Goal: Task Accomplishment & Management: Use online tool/utility

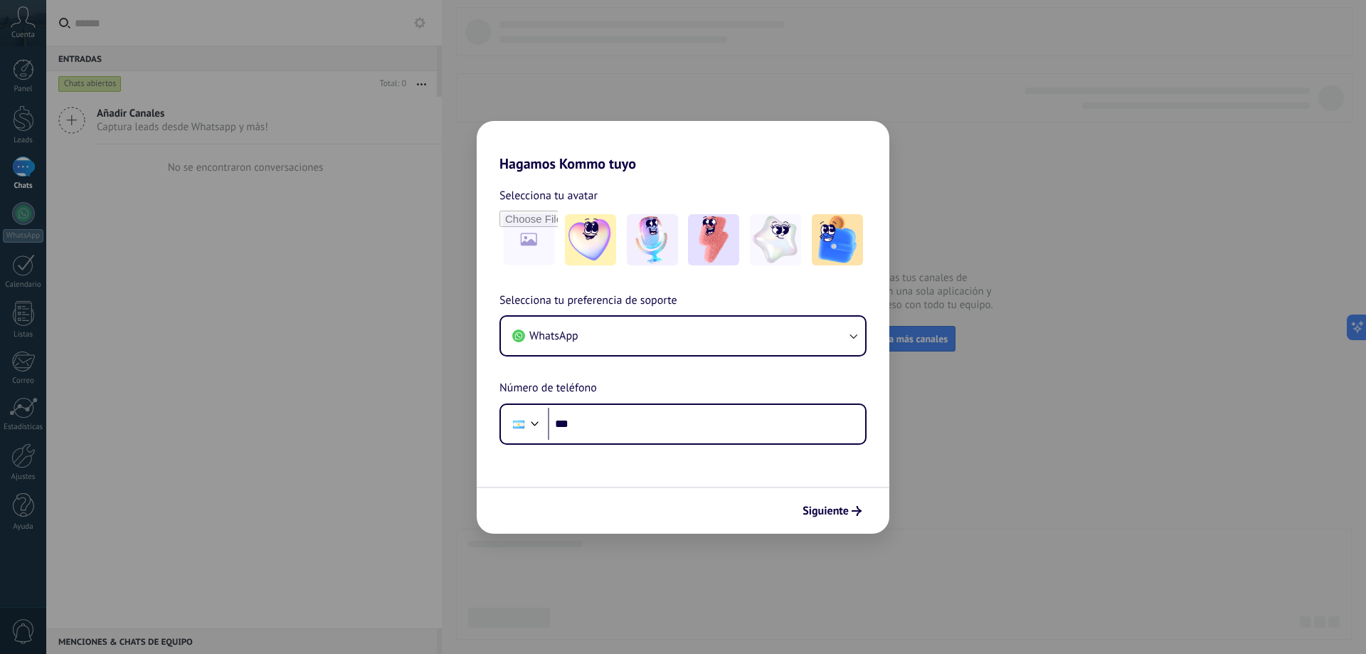
click at [638, 166] on h2 "Hagamos Kommo tuyo" at bounding box center [683, 146] width 413 height 51
click at [654, 238] on img at bounding box center [652, 239] width 51 height 51
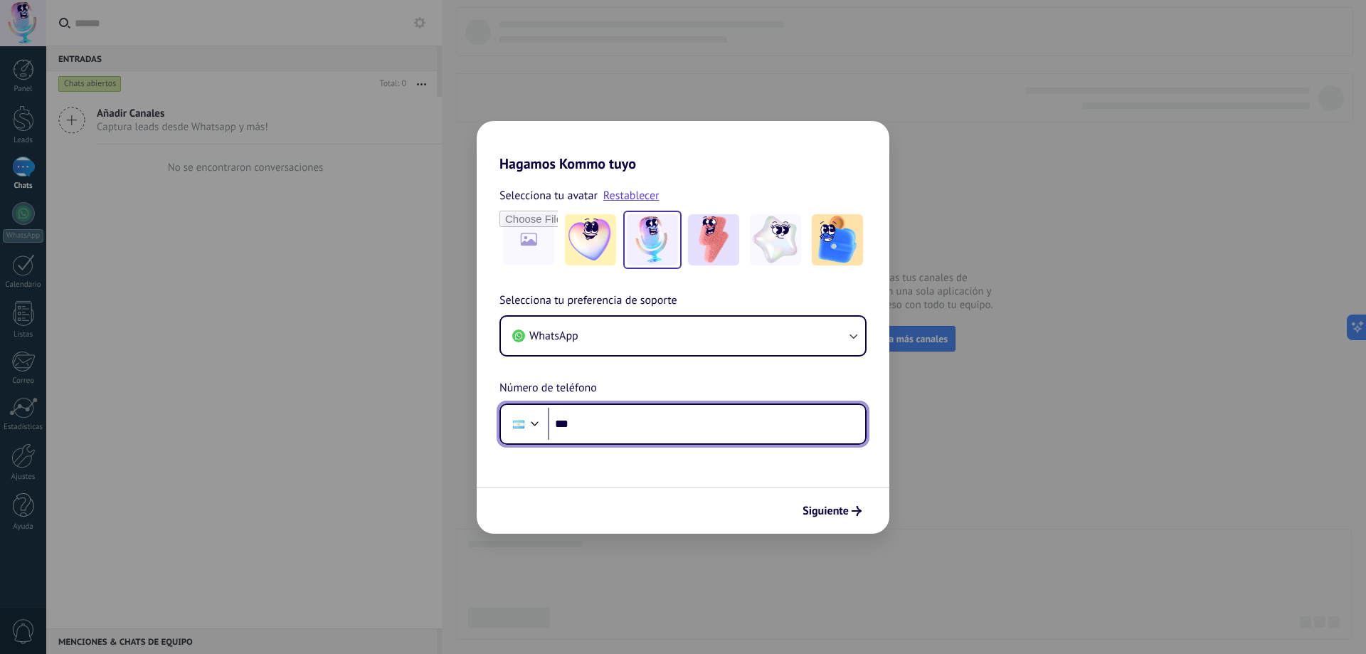
click at [591, 427] on input "***" at bounding box center [706, 424] width 317 height 33
click at [610, 427] on input "***" at bounding box center [706, 424] width 317 height 33
paste input "**********"
type input "**********"
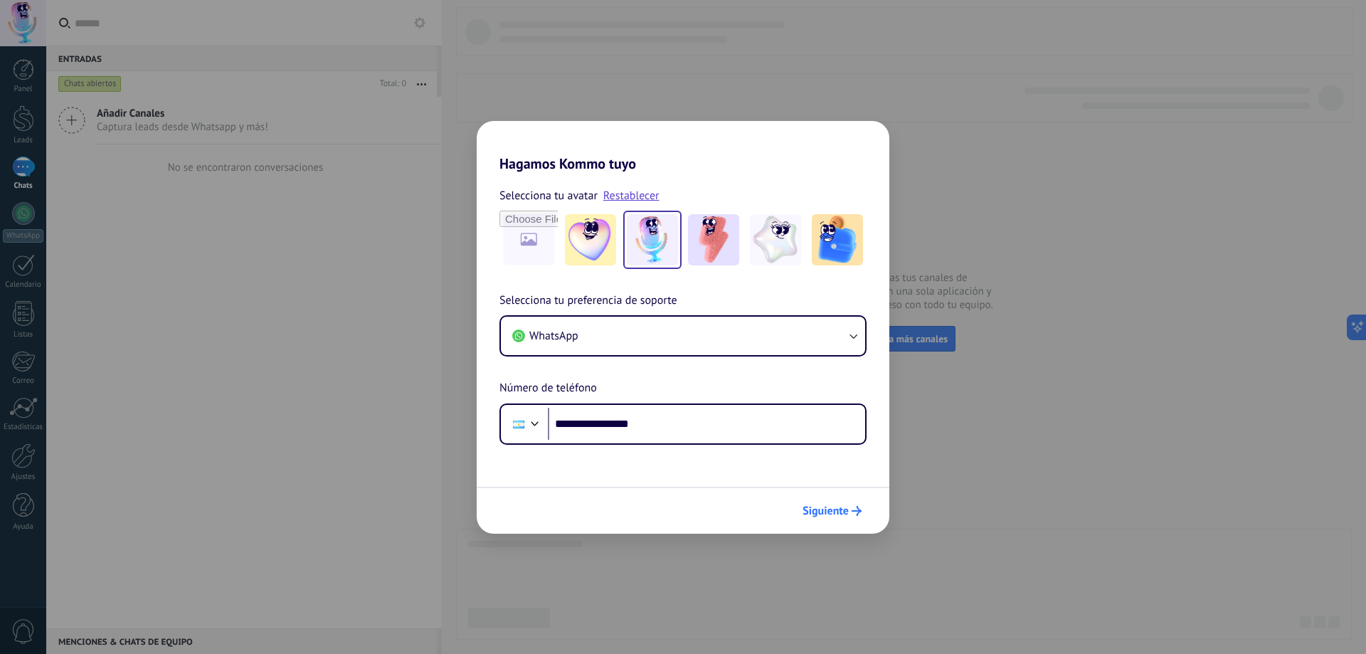
click at [822, 510] on span "Siguiente" at bounding box center [825, 511] width 46 height 10
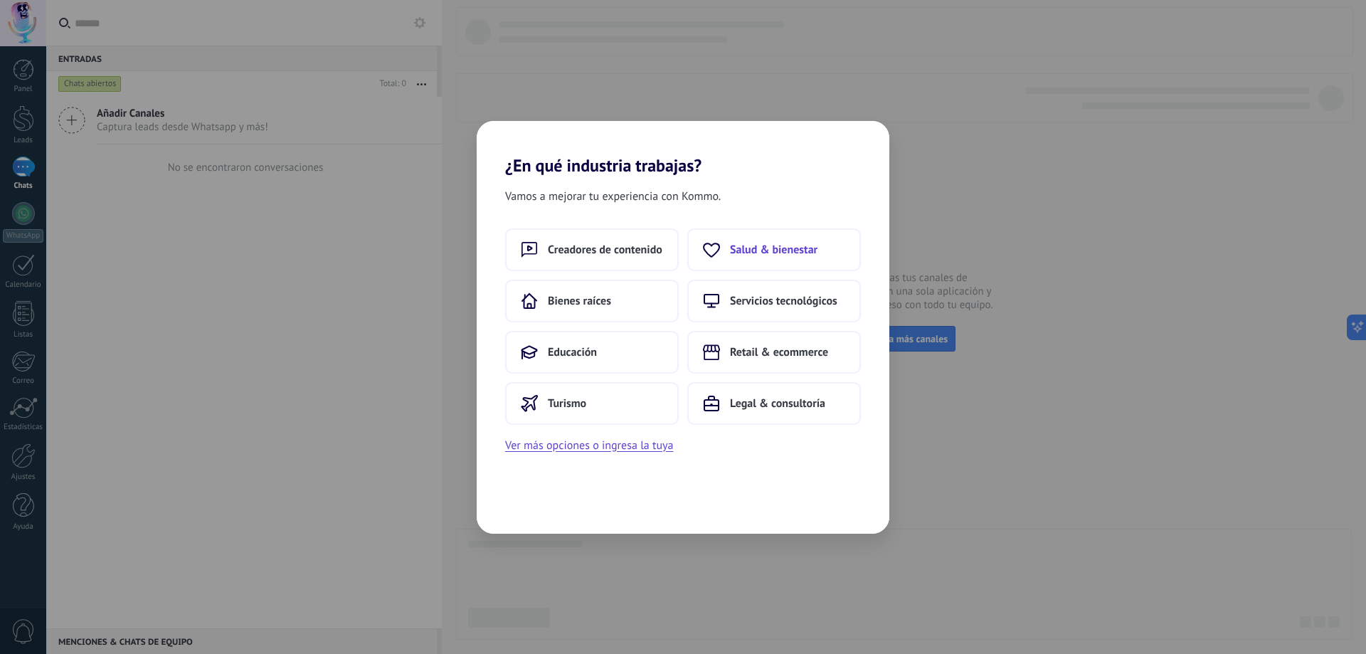
click at [768, 247] on span "Salud & bienestar" at bounding box center [773, 250] width 87 height 14
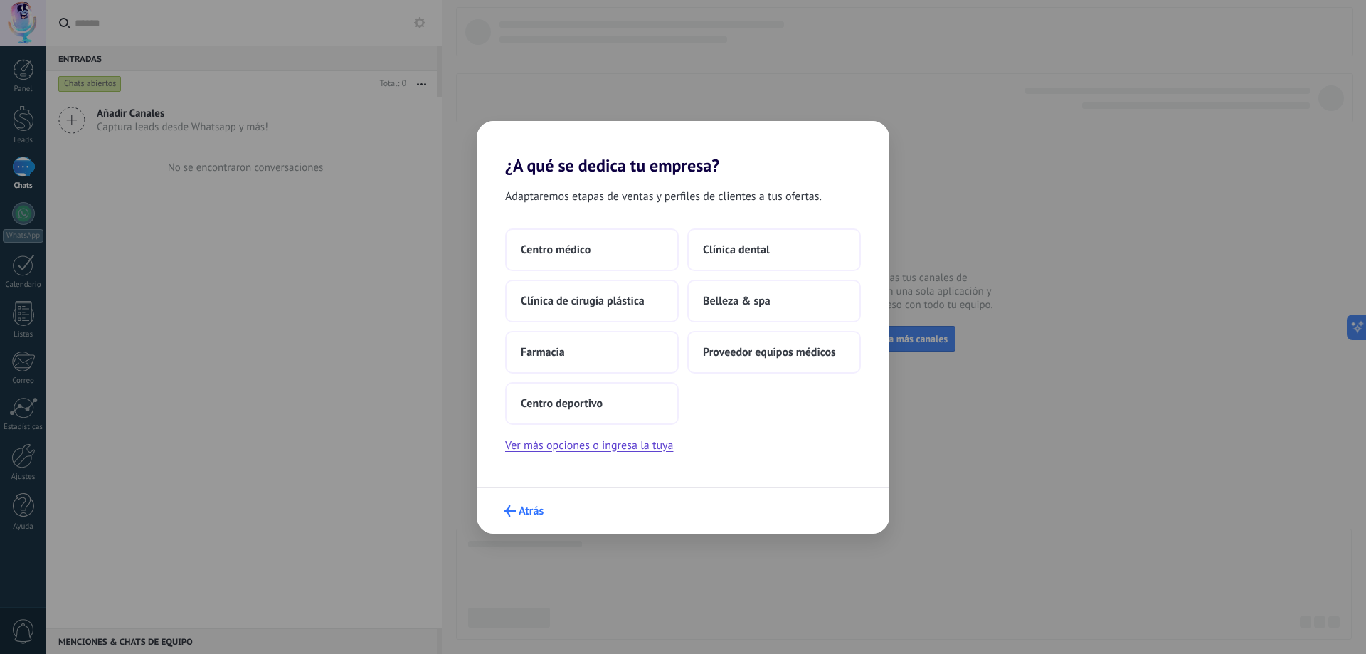
click at [529, 511] on span "Atrás" at bounding box center [531, 511] width 25 height 10
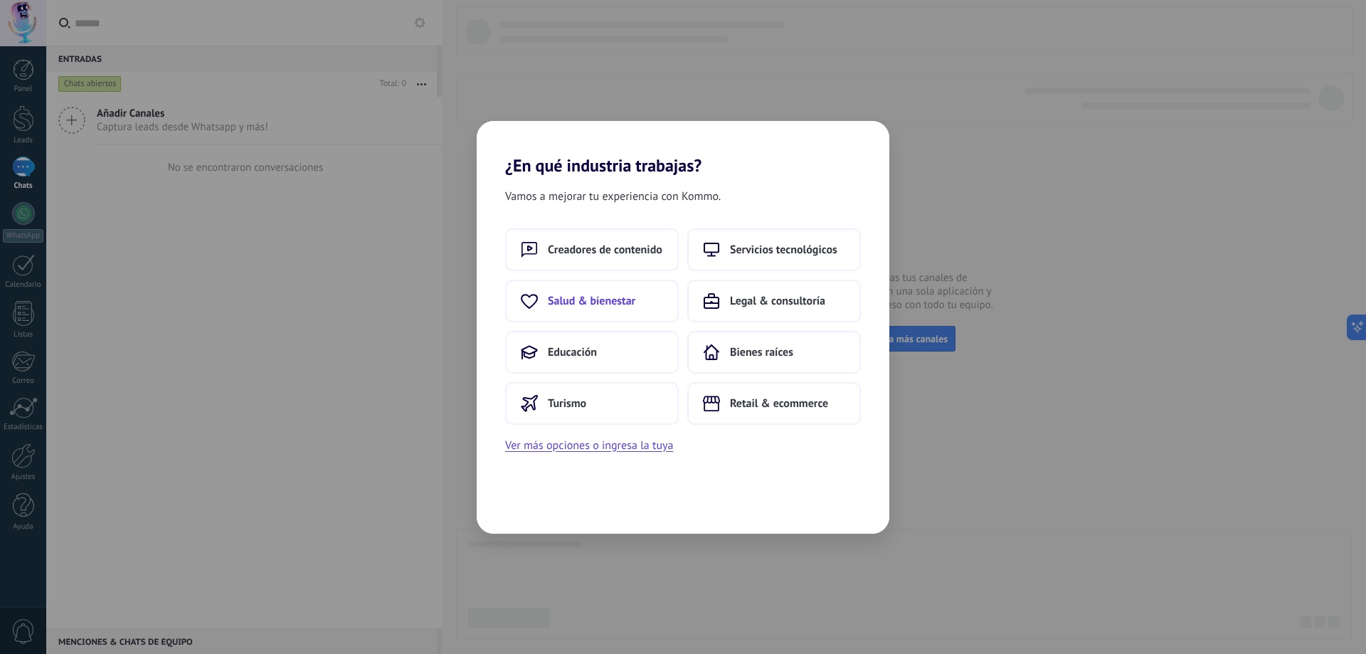
click at [574, 298] on span "Salud & bienestar" at bounding box center [591, 301] width 87 height 14
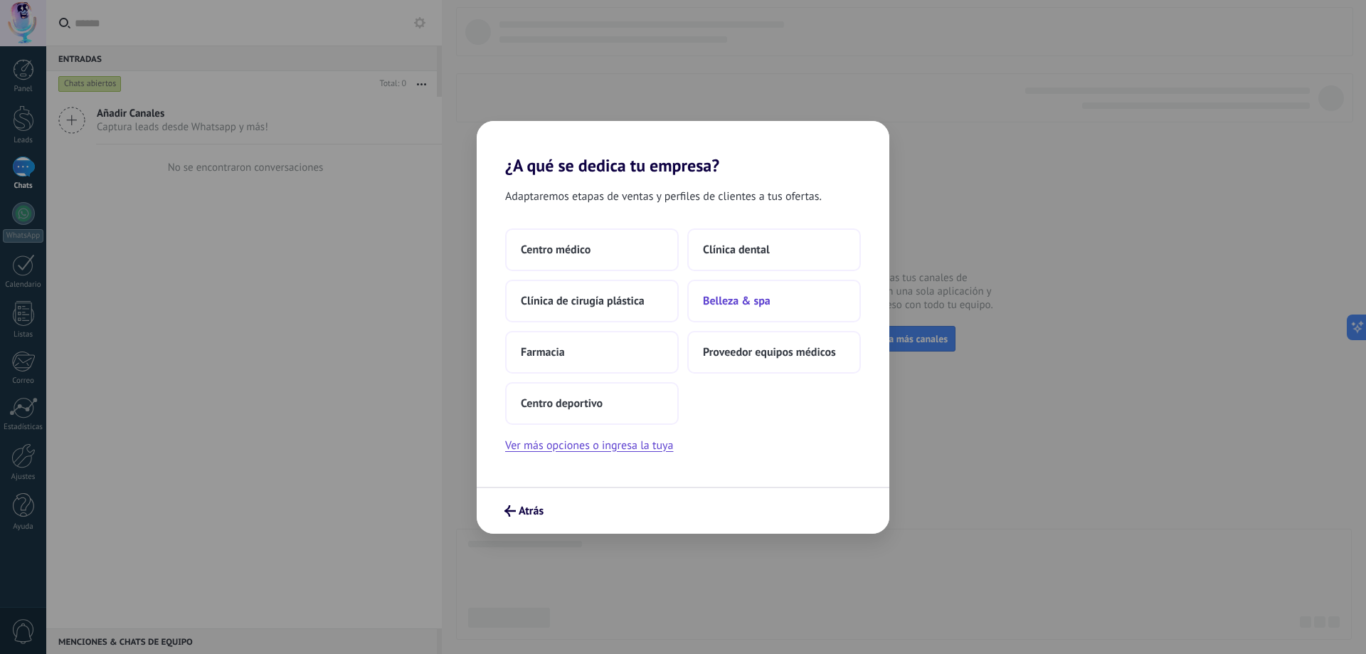
click at [722, 301] on span "Belleza & spa" at bounding box center [737, 301] width 68 height 14
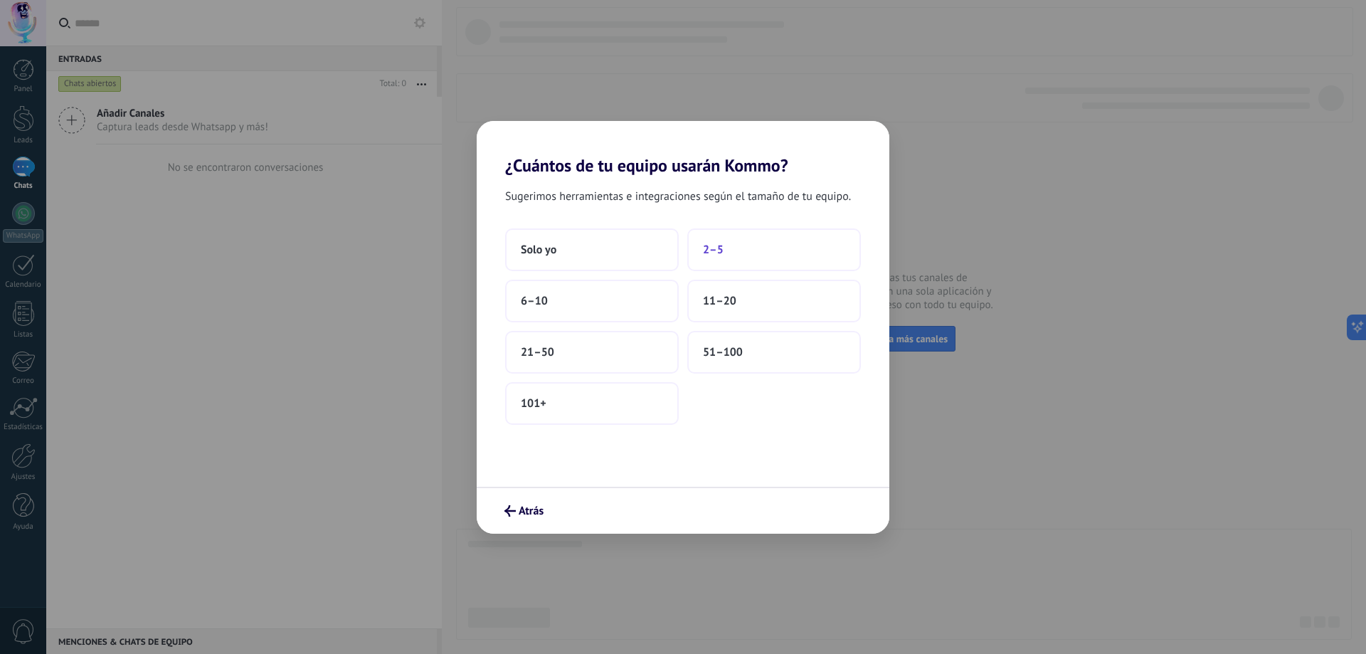
click at [728, 248] on button "2–5" at bounding box center [774, 249] width 174 height 43
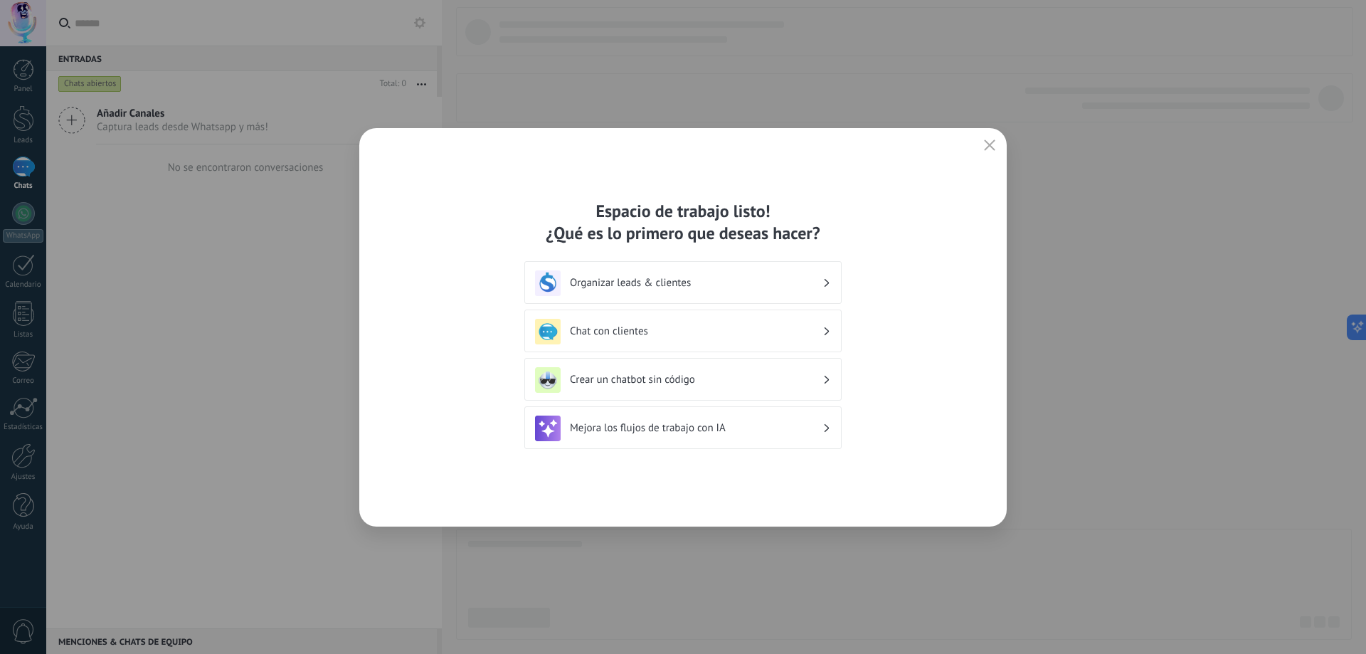
click at [653, 379] on h3 "Crear un chatbot sin código" at bounding box center [696, 380] width 252 height 14
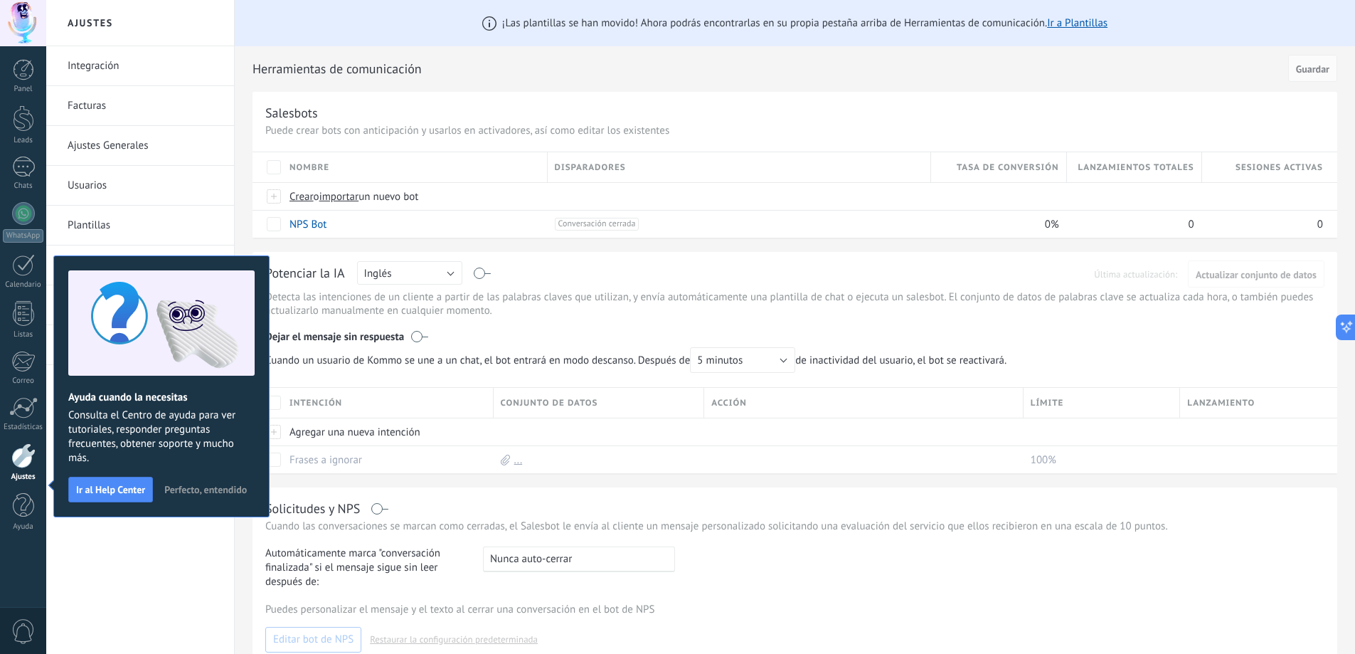
click at [164, 494] on span "Perfecto, entendido" at bounding box center [205, 489] width 83 height 10
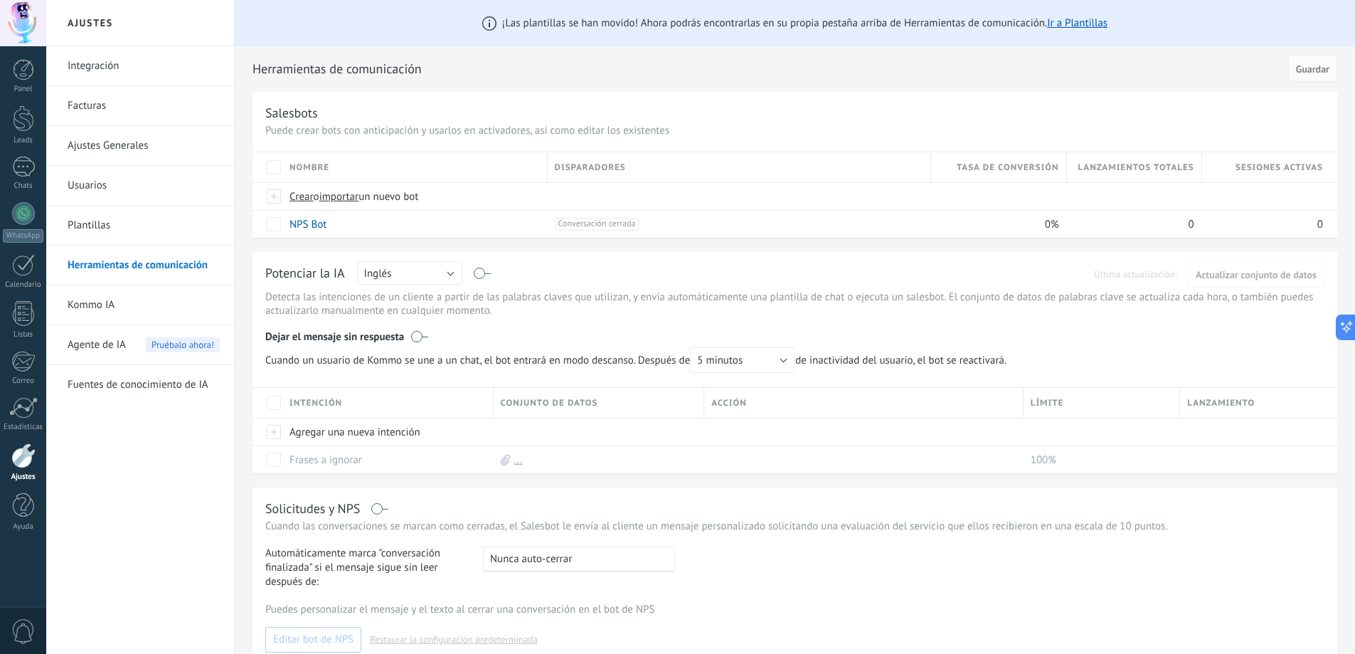
click at [83, 106] on link "Facturas" at bounding box center [144, 106] width 152 height 40
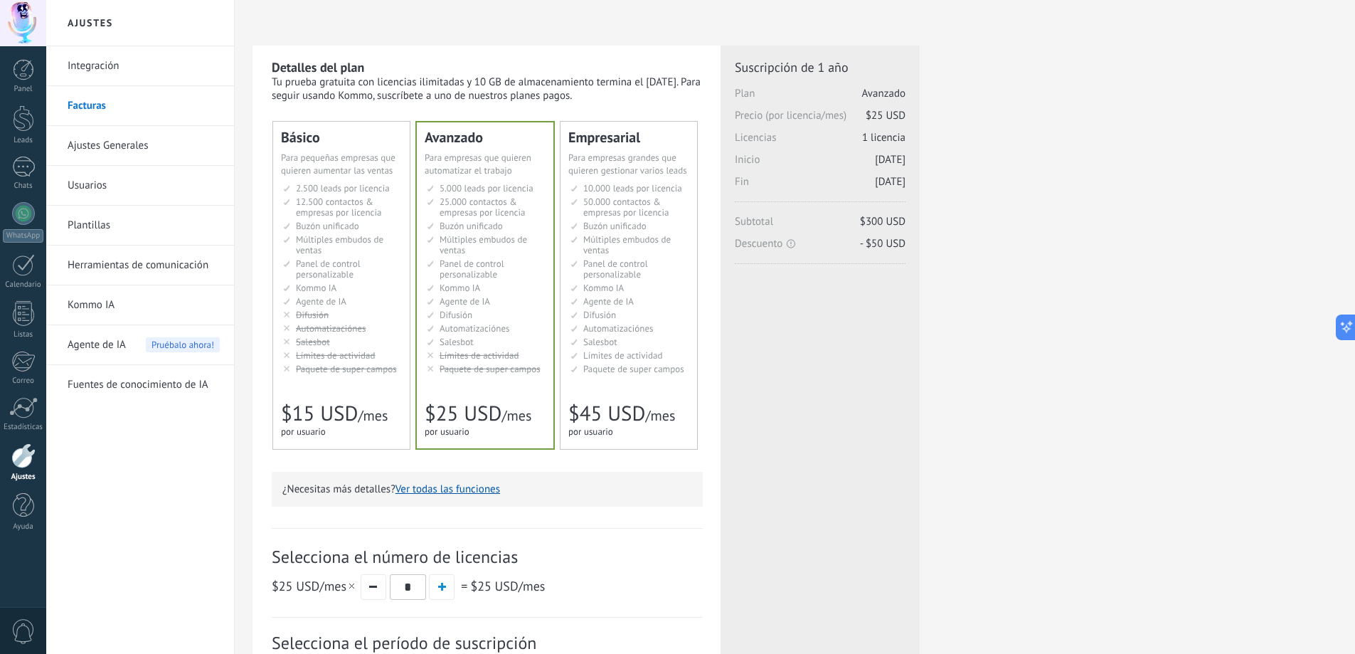
click at [320, 308] on ul "2.500 сделок на место 2.500 leads per seat 2.500 leads por licencia 添加线索和联系人 2.…" at bounding box center [342, 278] width 119 height 191
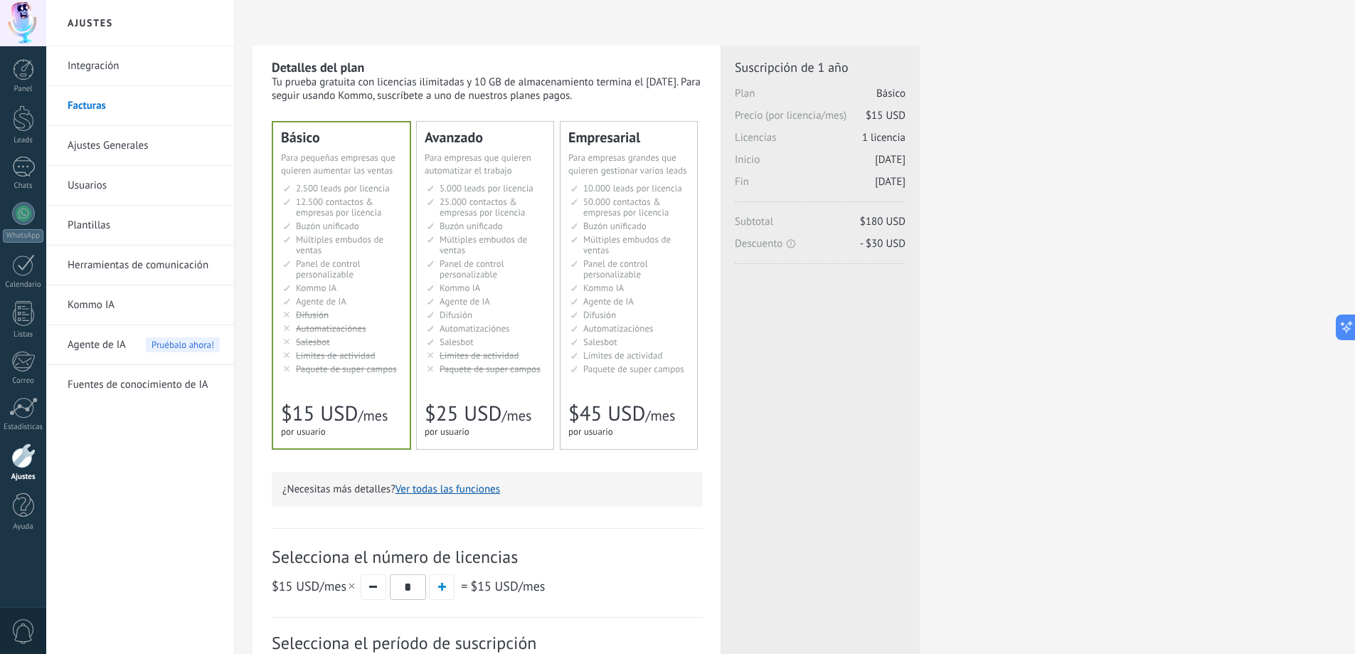
click at [458, 314] on span "Difusión" at bounding box center [456, 315] width 33 height 12
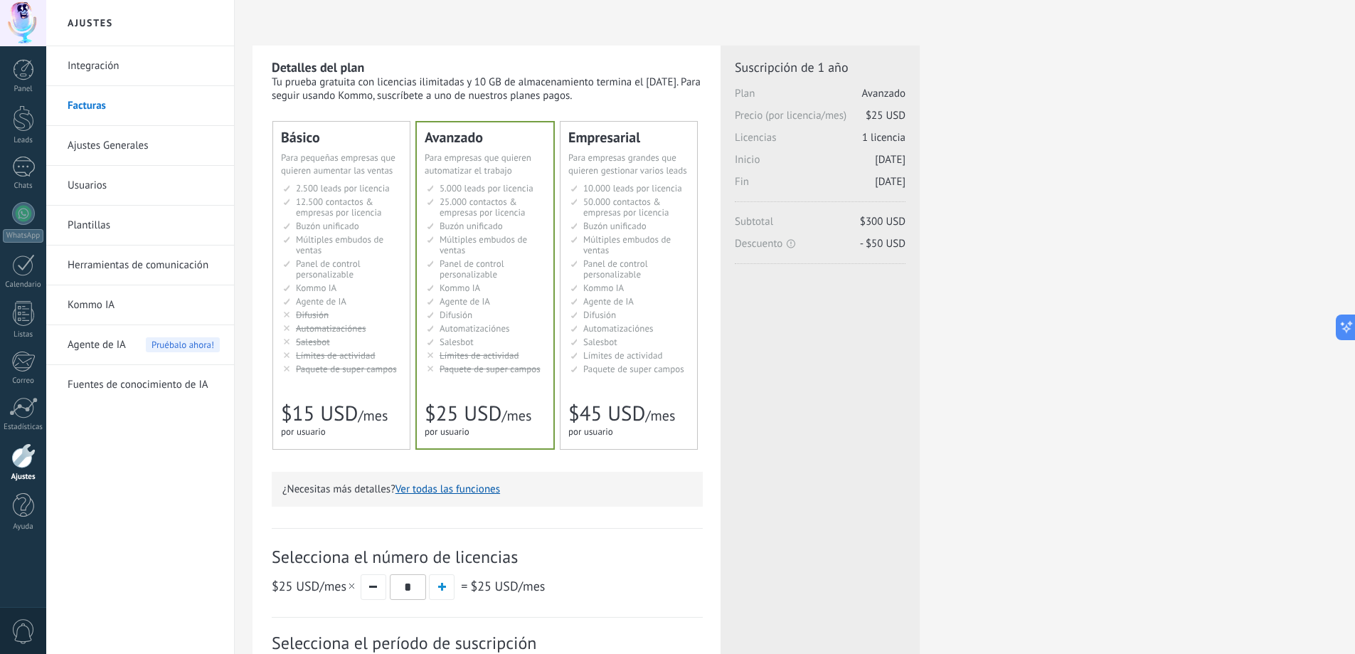
click at [92, 67] on link "Integración" at bounding box center [144, 66] width 152 height 40
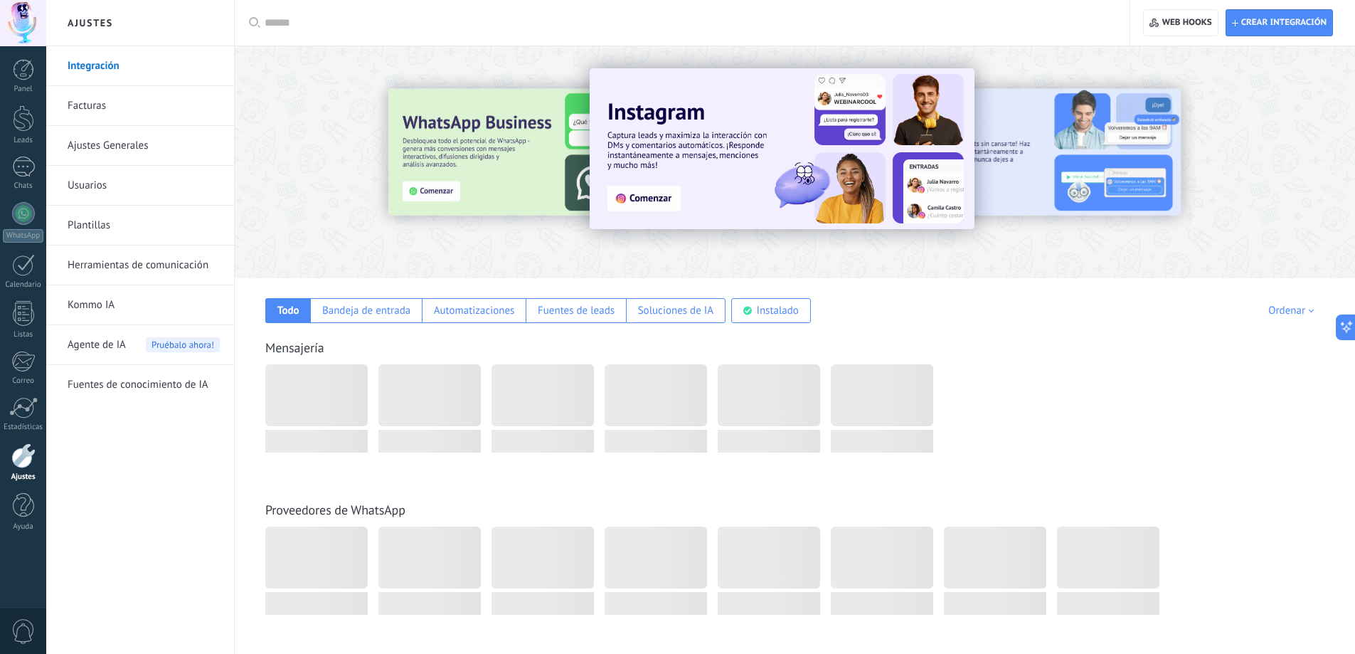
click at [88, 21] on h2 "Ajustes" at bounding box center [140, 23] width 152 height 46
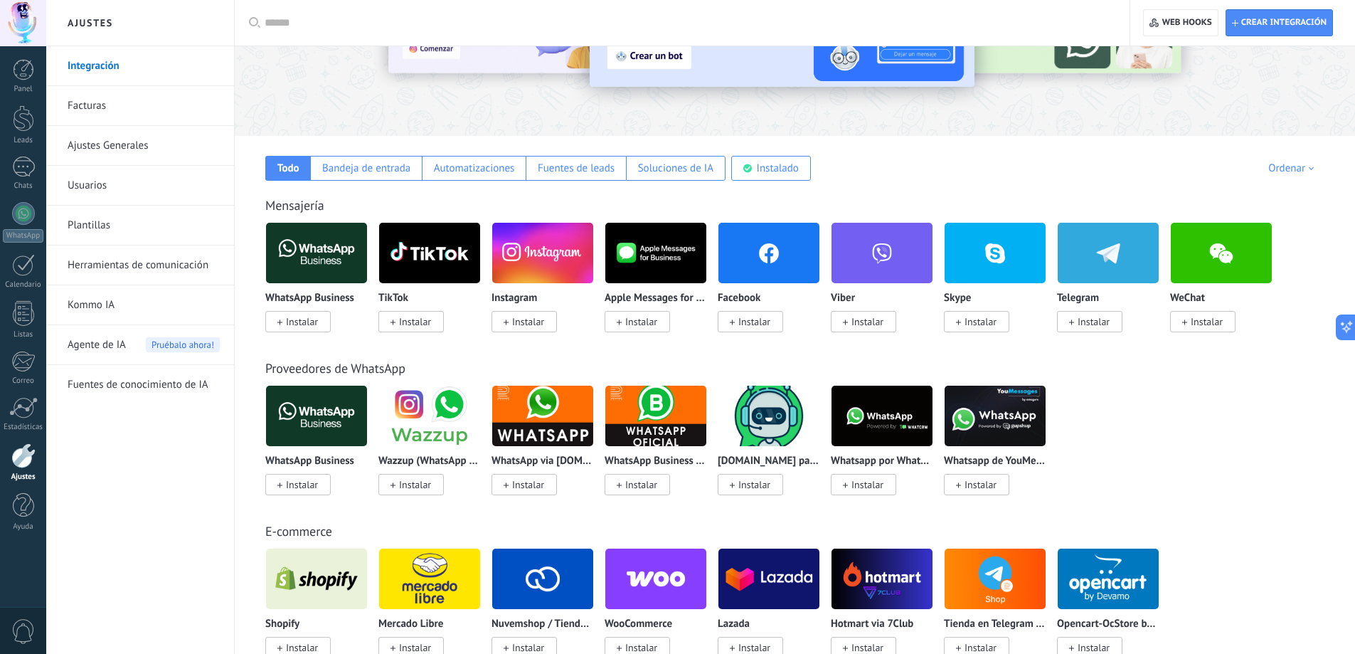
scroll to position [213, 0]
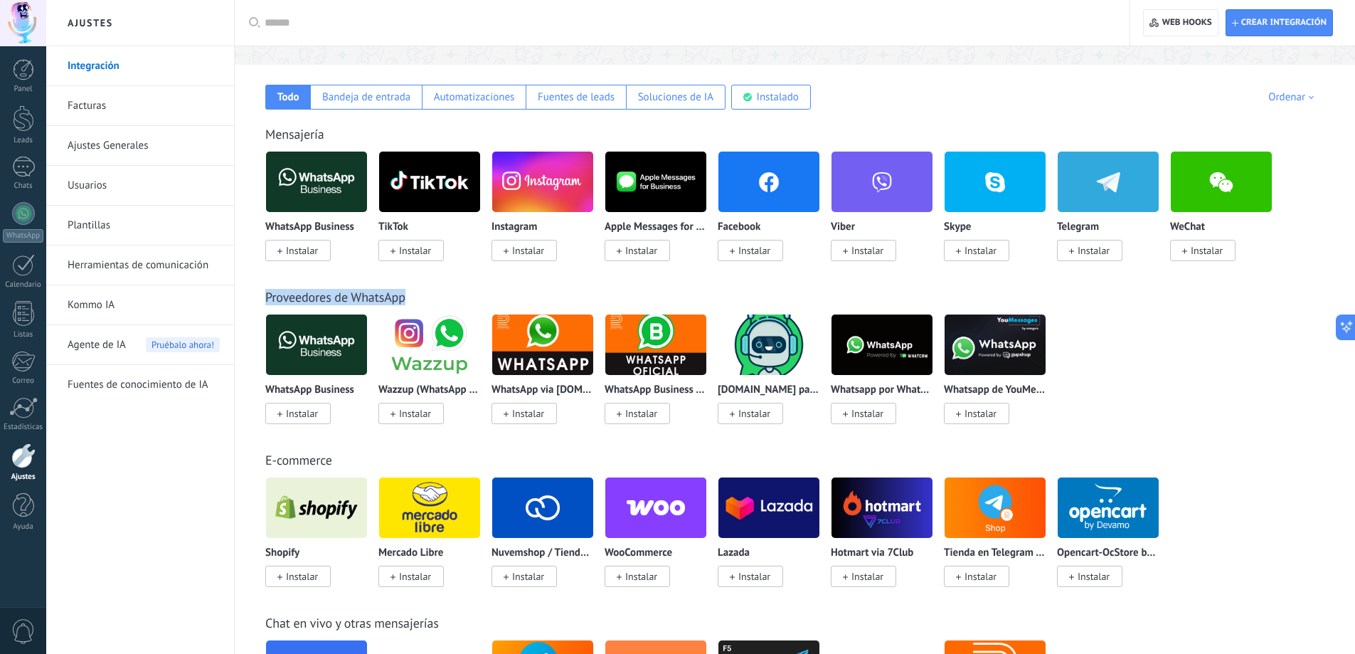
drag, startPoint x: 265, startPoint y: 297, endPoint x: 405, endPoint y: 301, distance: 140.2
click at [405, 301] on link "Proveedores de WhatsApp" at bounding box center [335, 297] width 140 height 16
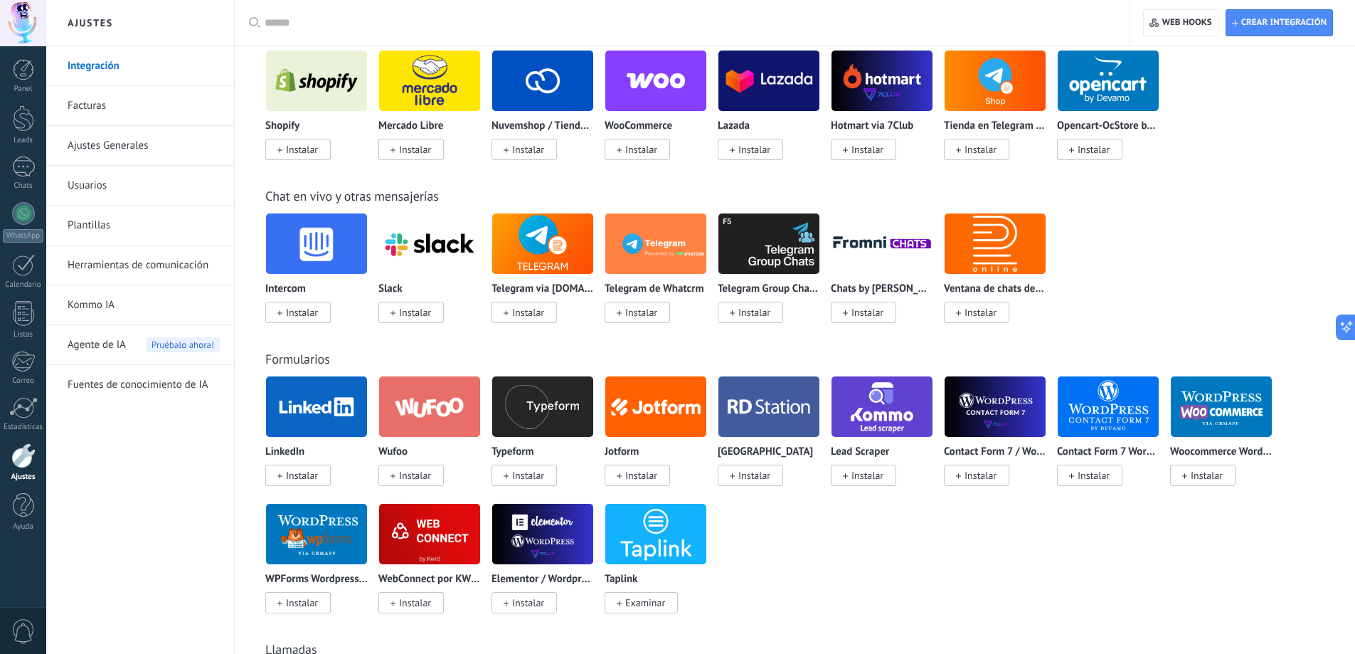
scroll to position [71, 0]
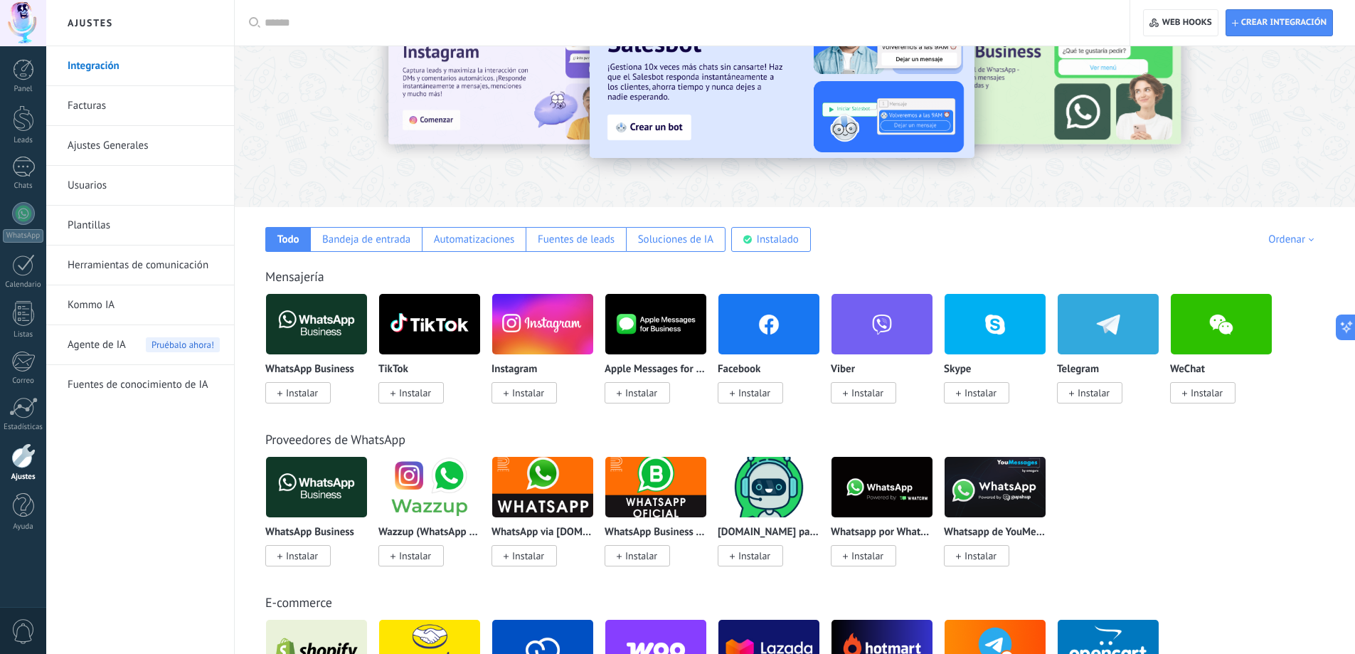
click at [87, 16] on h2 "Ajustes" at bounding box center [140, 23] width 152 height 46
click at [91, 24] on h2 "Ajustes" at bounding box center [140, 23] width 152 height 46
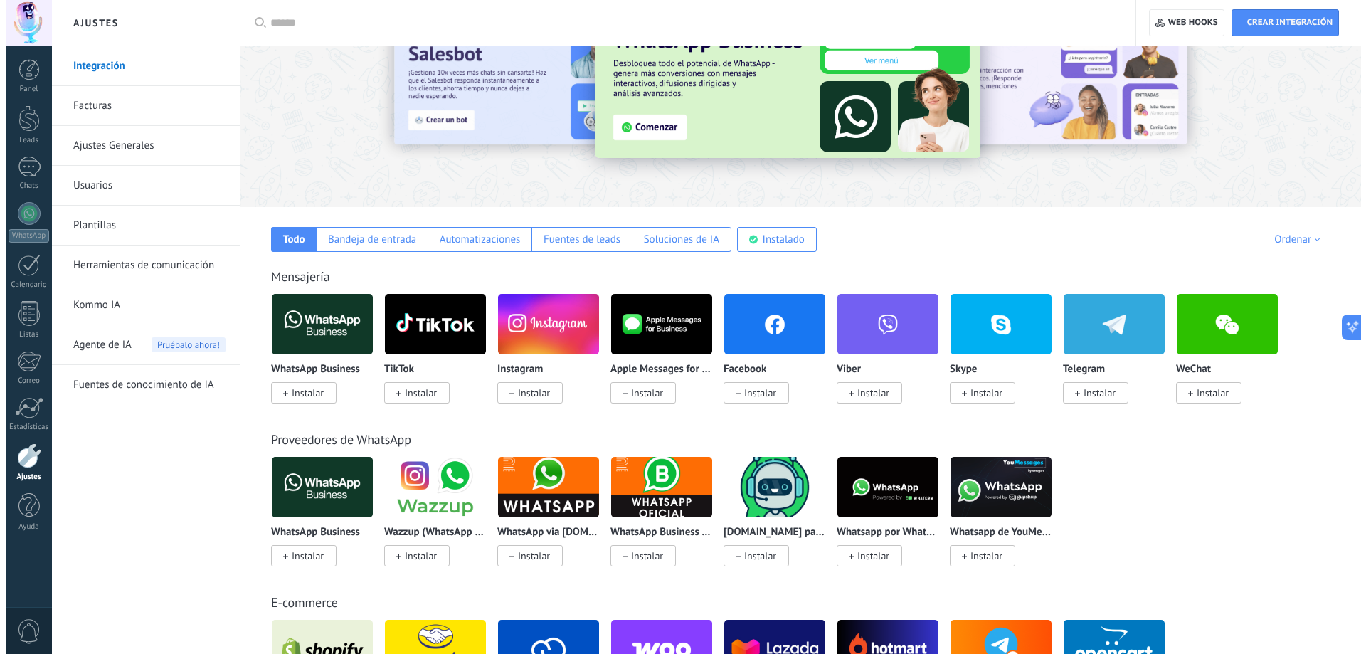
scroll to position [0, 0]
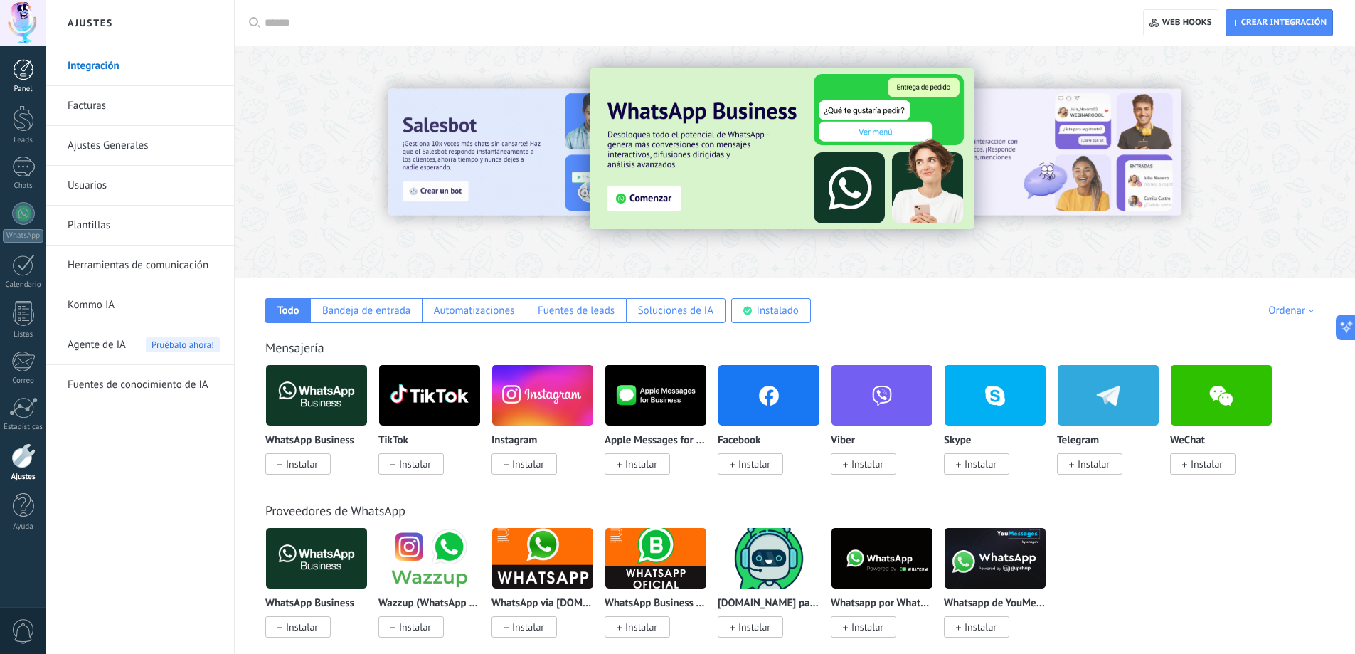
click at [18, 68] on div at bounding box center [23, 69] width 21 height 21
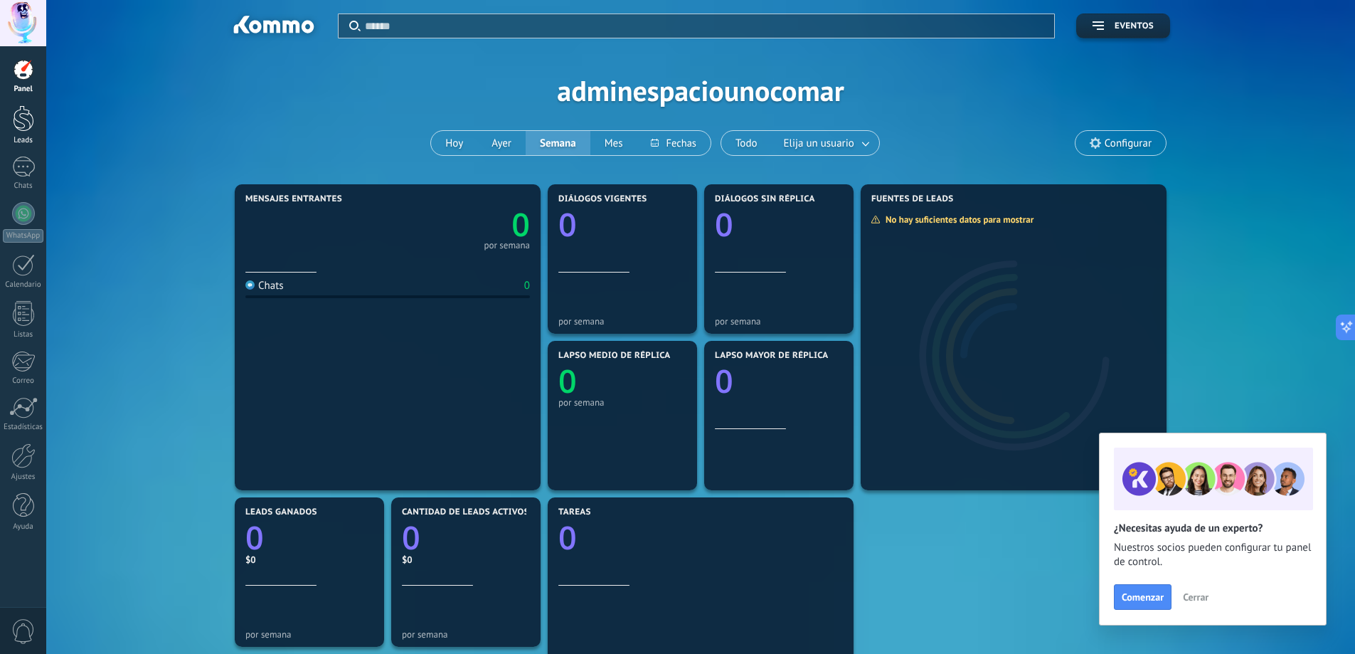
click at [21, 125] on div at bounding box center [23, 118] width 21 height 26
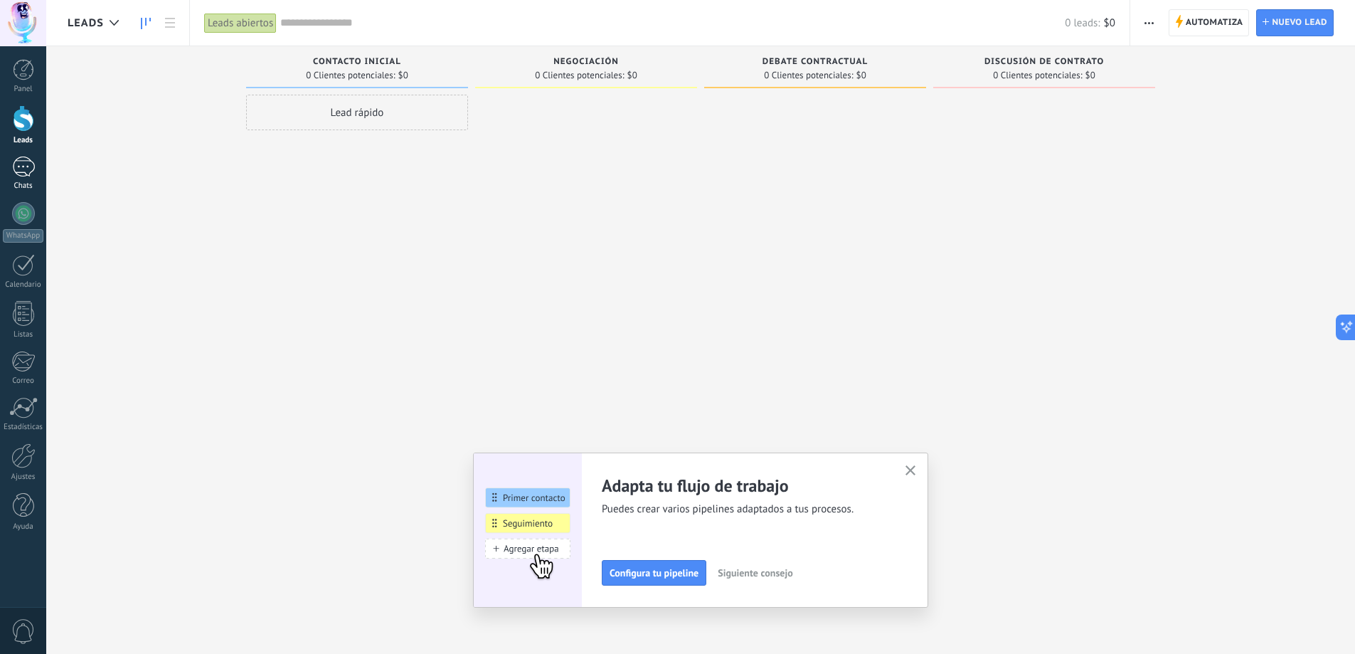
click at [21, 161] on div at bounding box center [23, 166] width 23 height 21
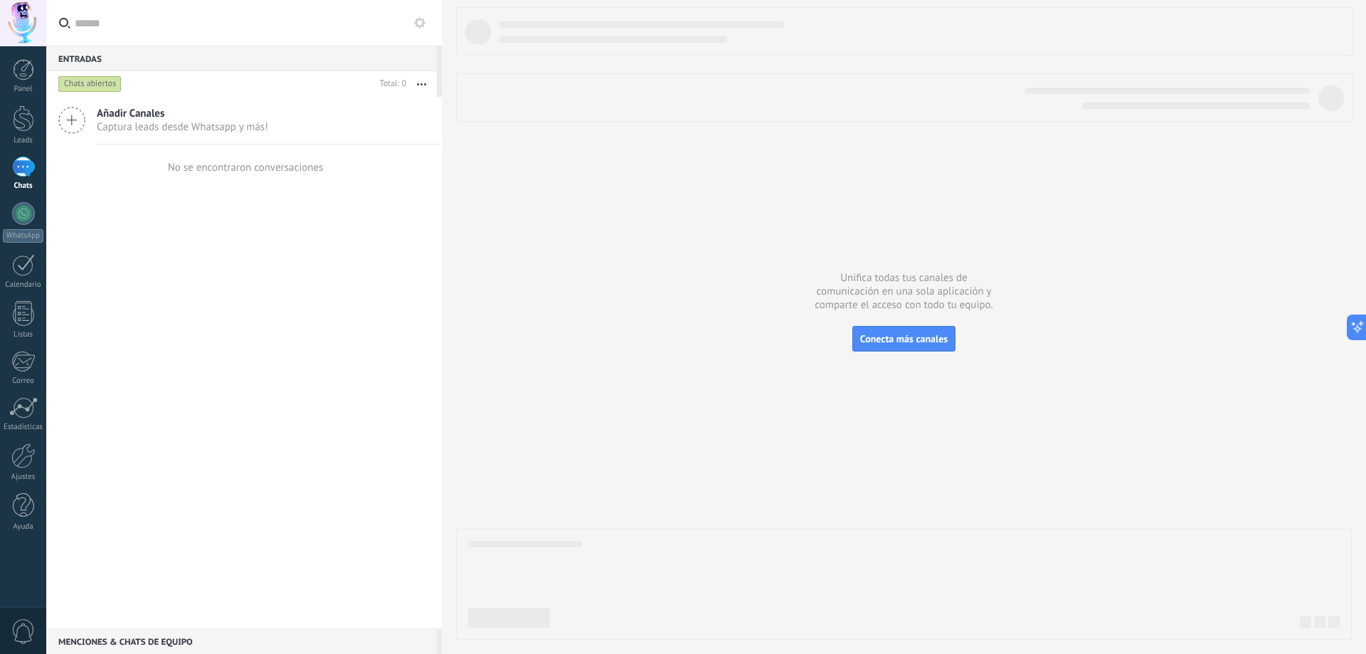
click at [122, 117] on span "Añadir Canales" at bounding box center [182, 114] width 171 height 14
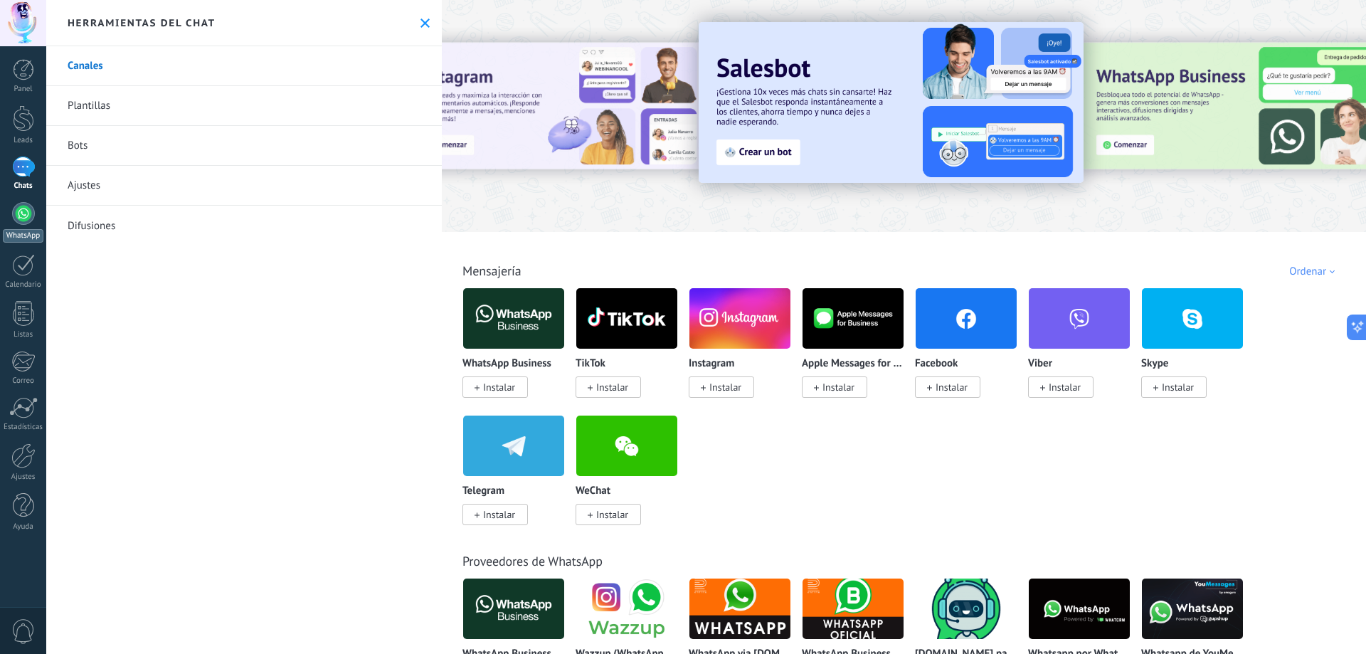
click at [21, 211] on div at bounding box center [23, 213] width 23 height 23
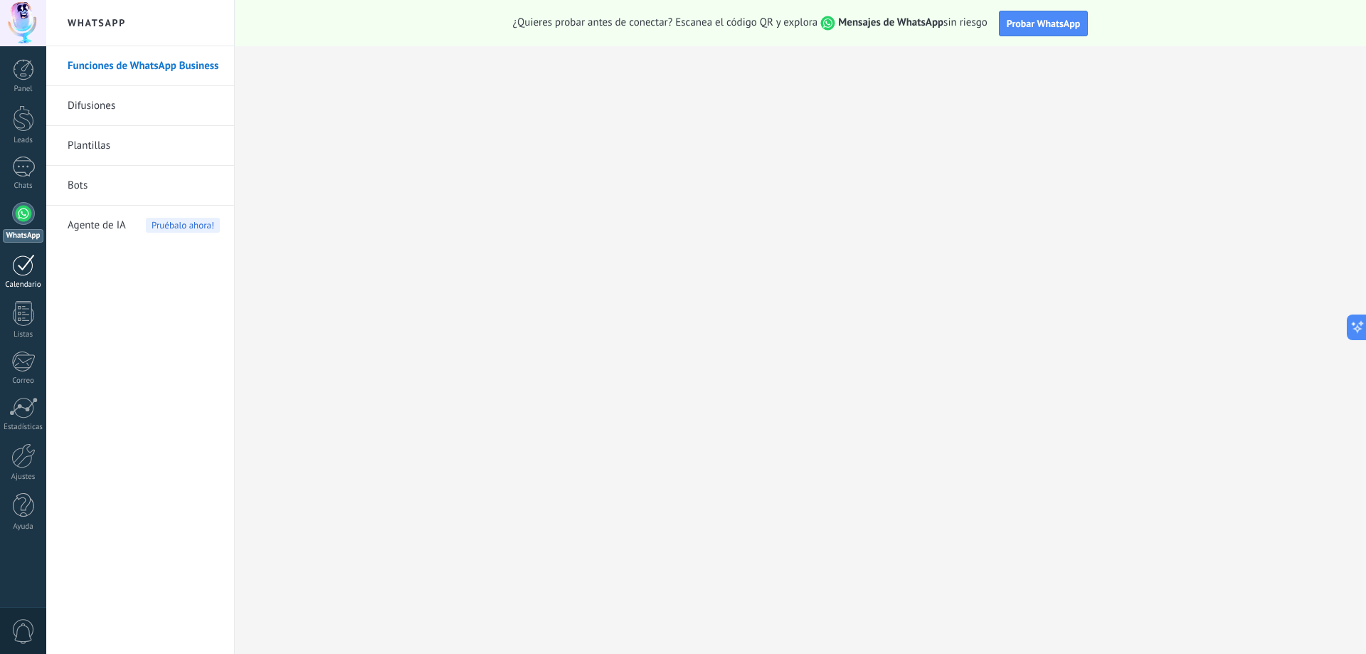
click at [22, 268] on div at bounding box center [23, 265] width 23 height 22
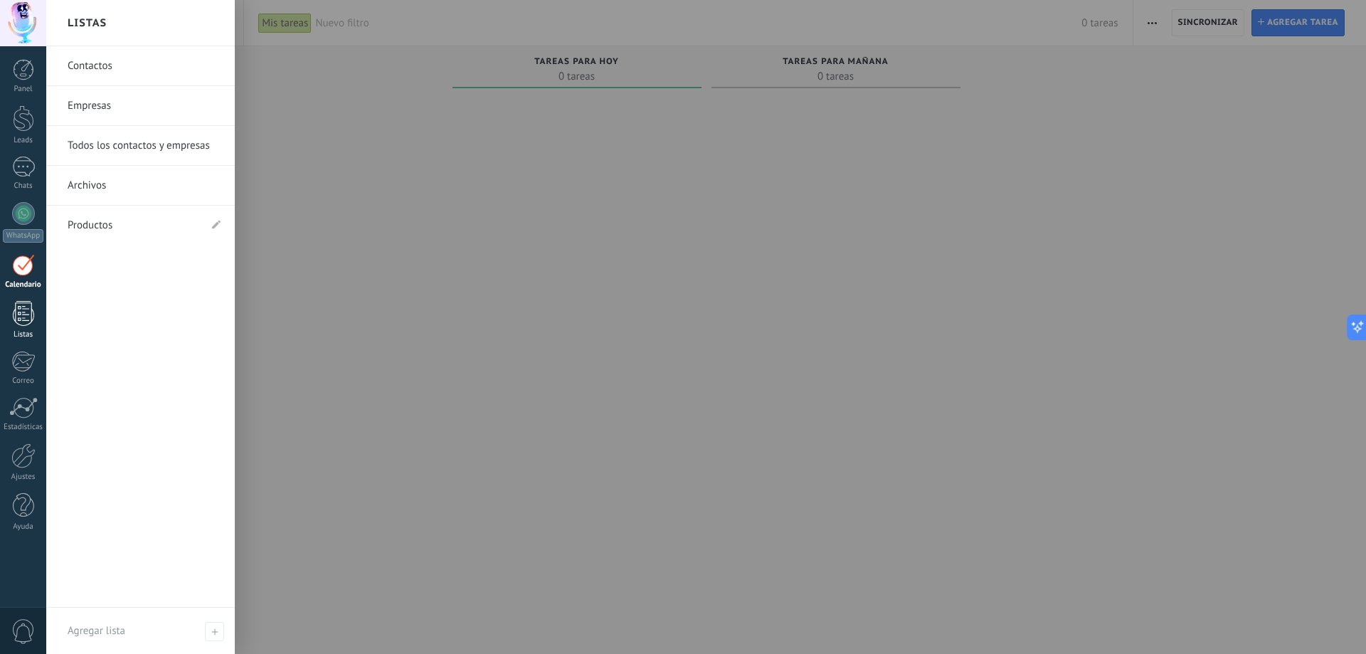
click at [24, 312] on div at bounding box center [23, 313] width 21 height 25
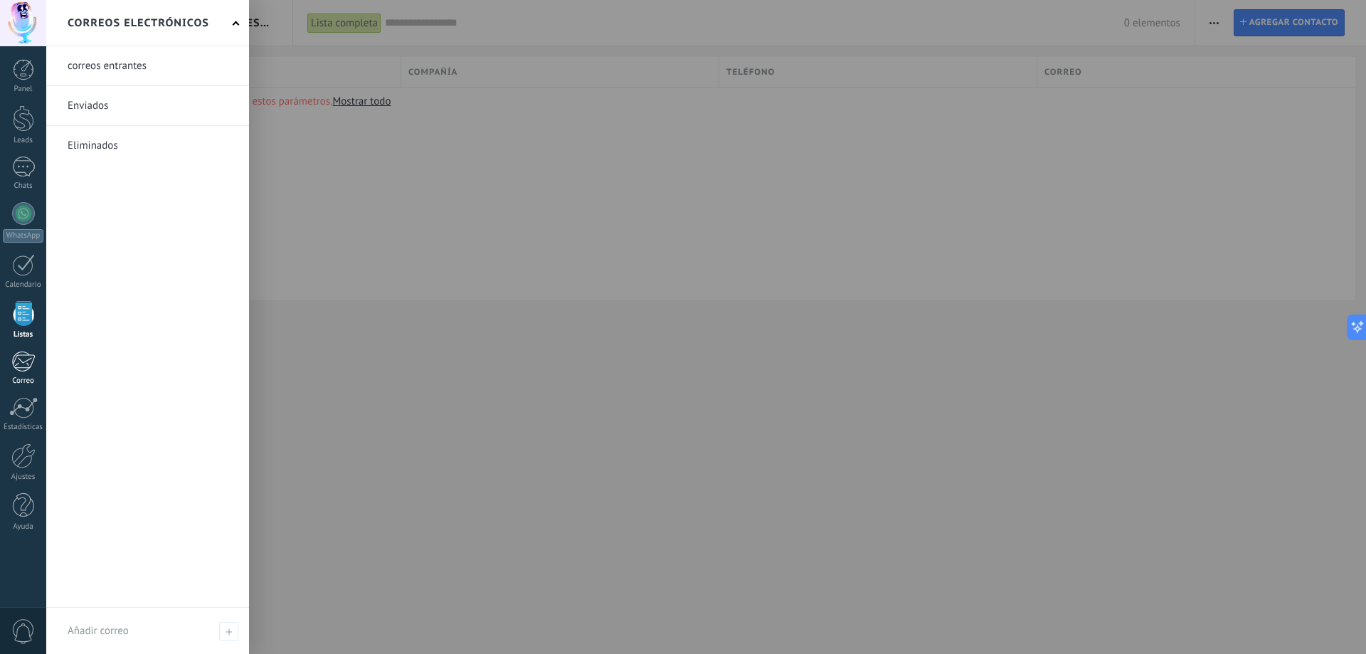
click at [23, 366] on div at bounding box center [22, 361] width 23 height 21
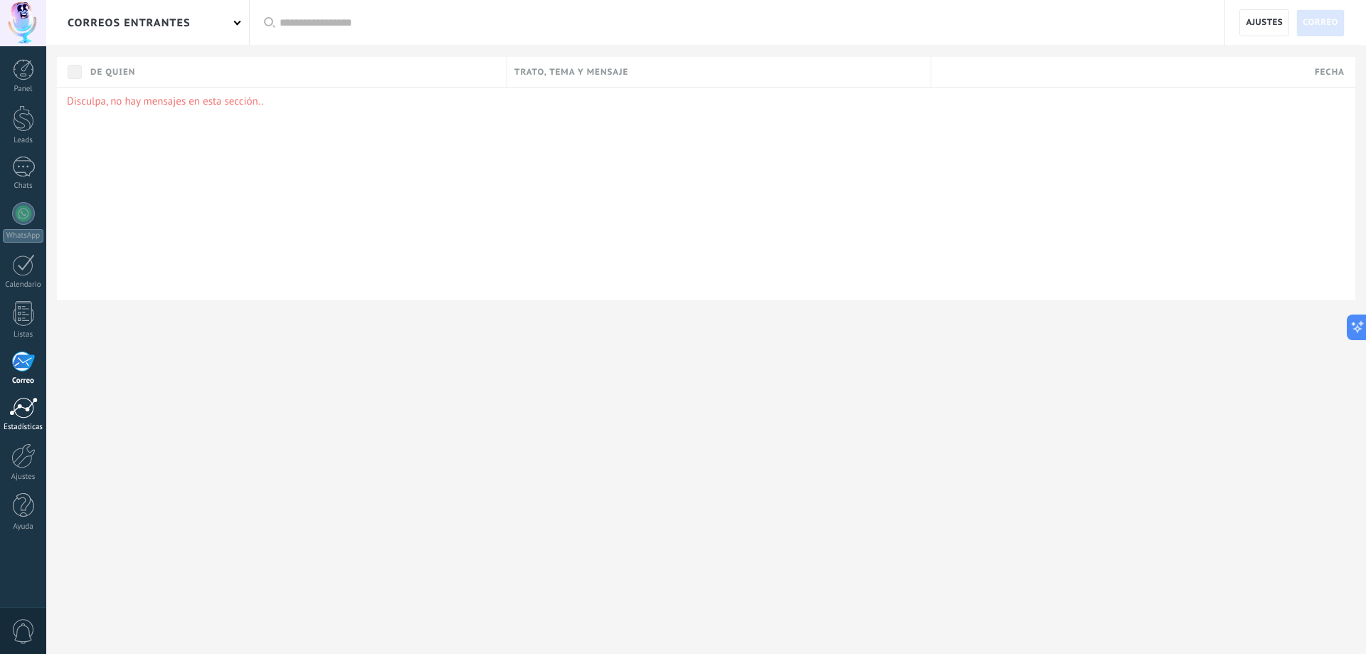
click at [23, 406] on div at bounding box center [23, 407] width 28 height 21
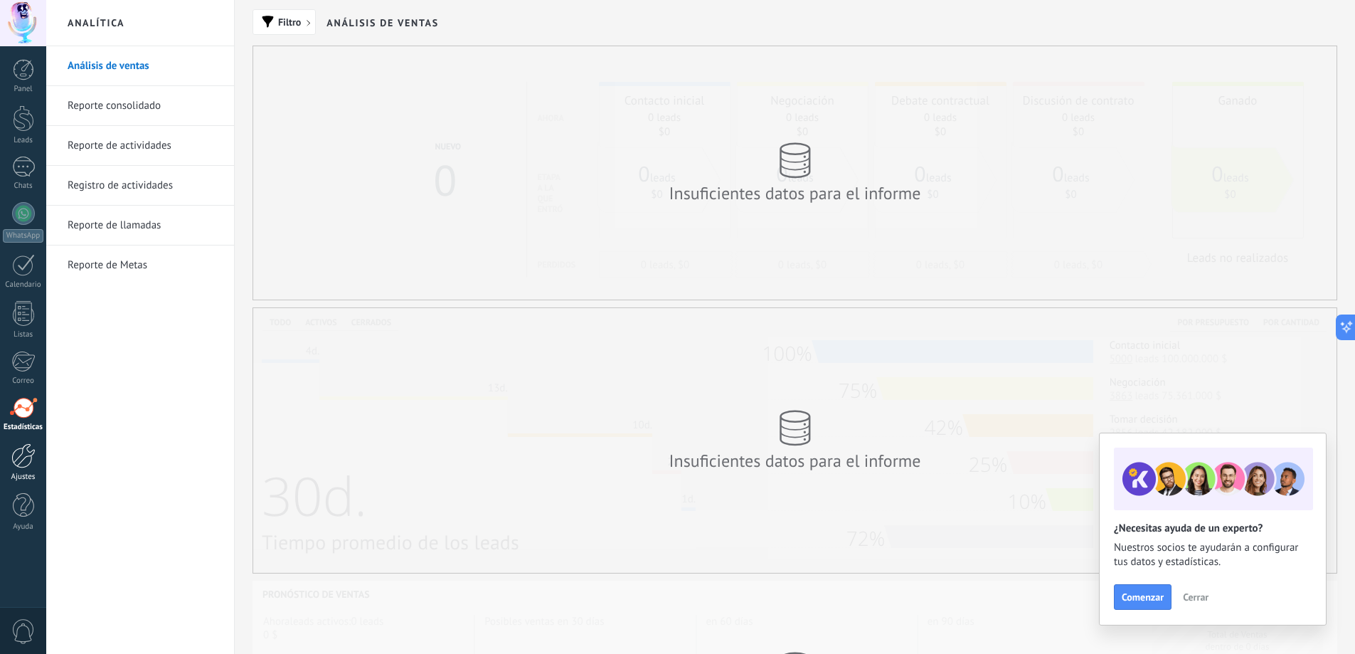
click at [23, 458] on div at bounding box center [23, 455] width 24 height 25
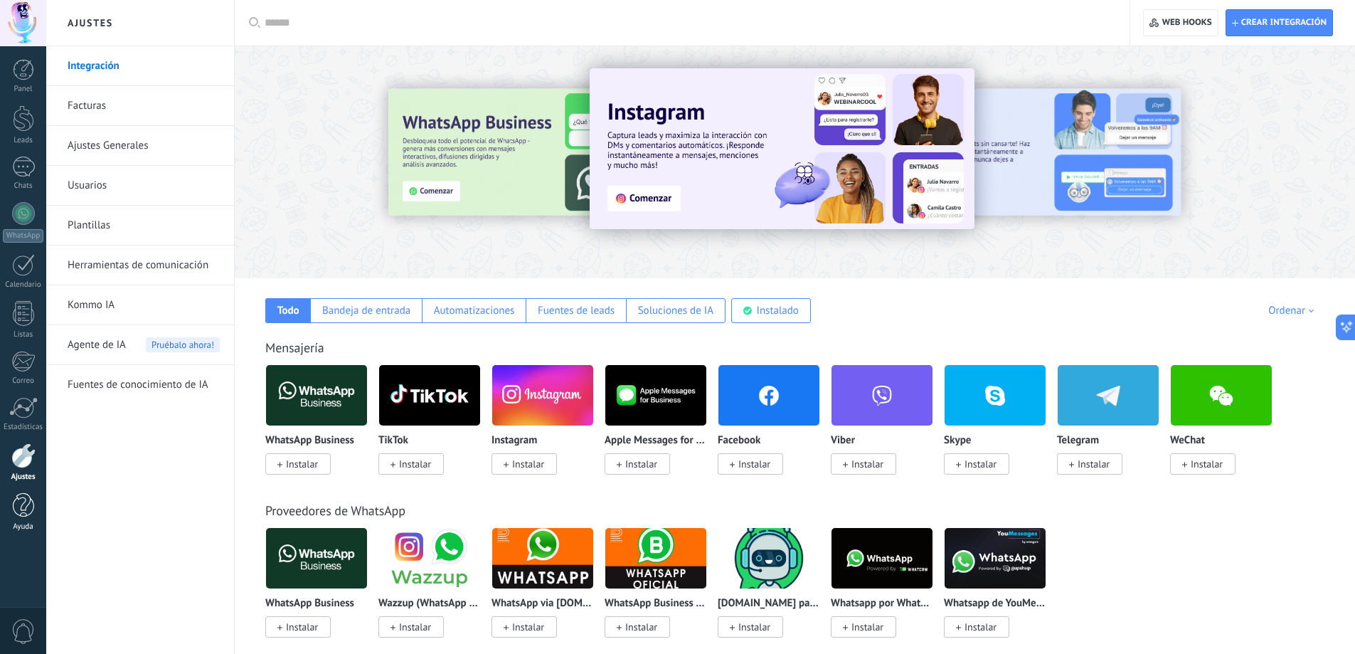
click at [20, 509] on div at bounding box center [23, 505] width 21 height 25
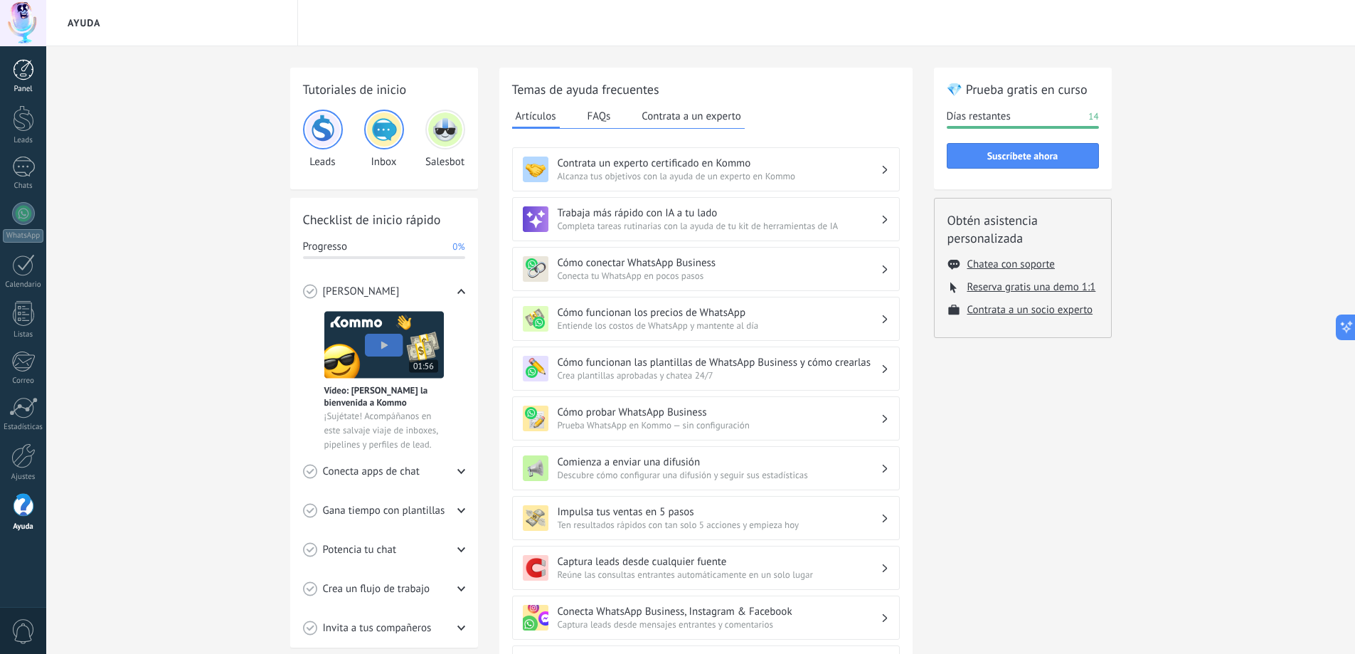
click at [23, 73] on div at bounding box center [23, 69] width 21 height 21
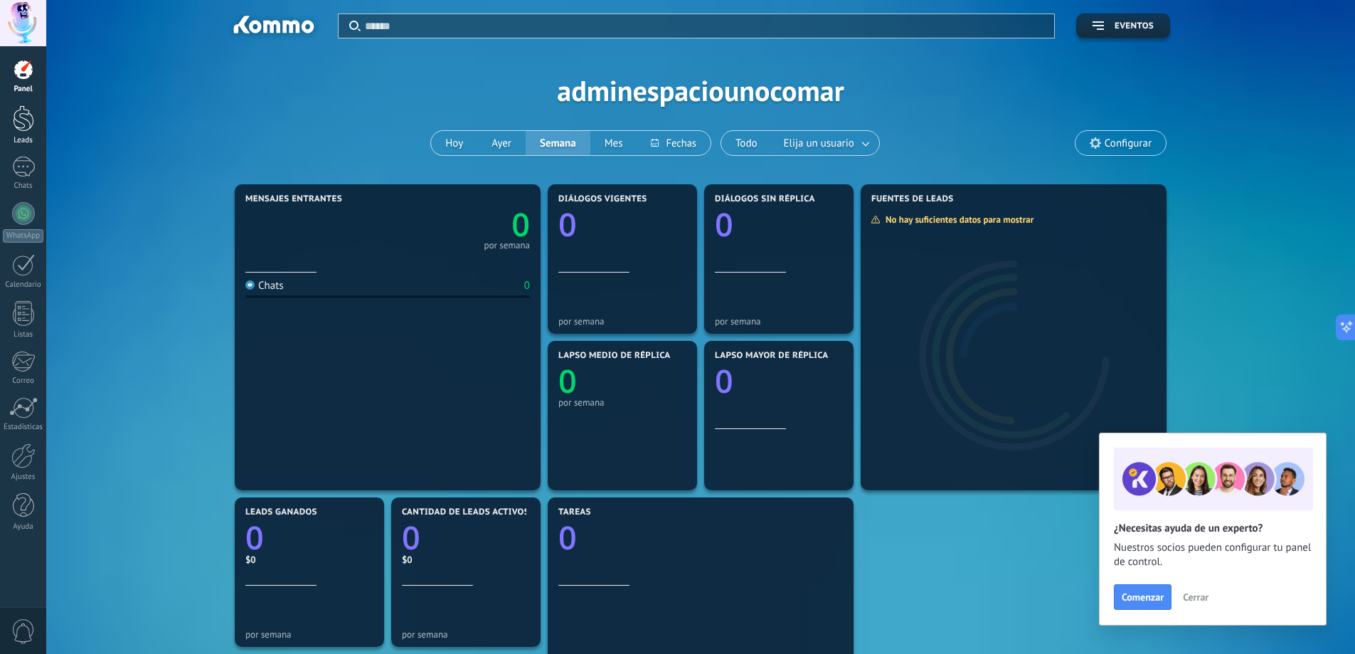
click at [23, 116] on div at bounding box center [23, 118] width 21 height 26
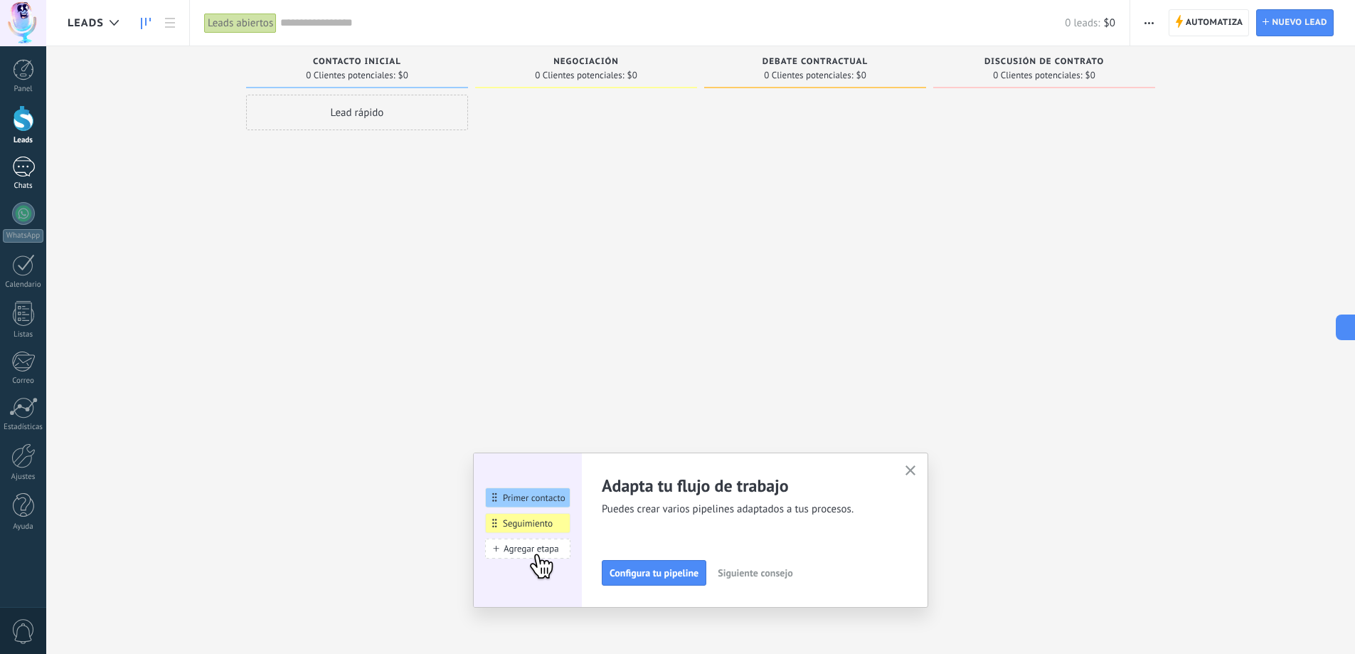
click at [27, 159] on div at bounding box center [23, 166] width 23 height 21
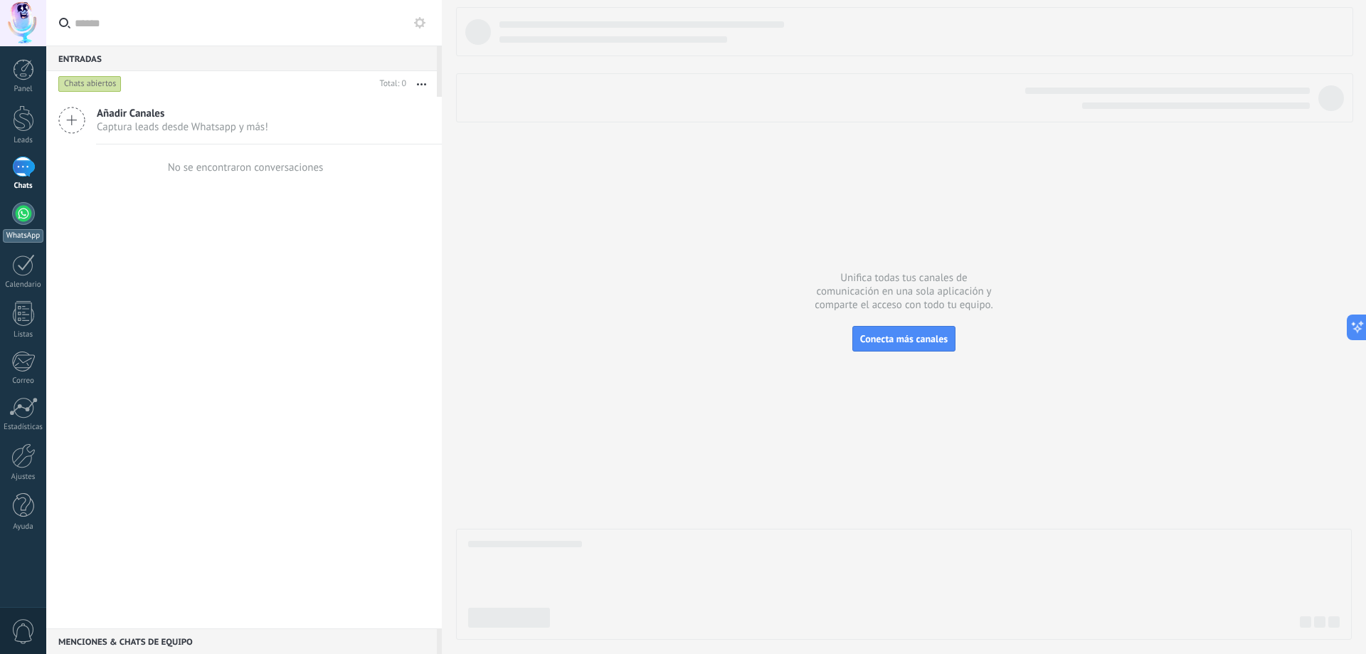
click at [24, 214] on div at bounding box center [23, 213] width 23 height 23
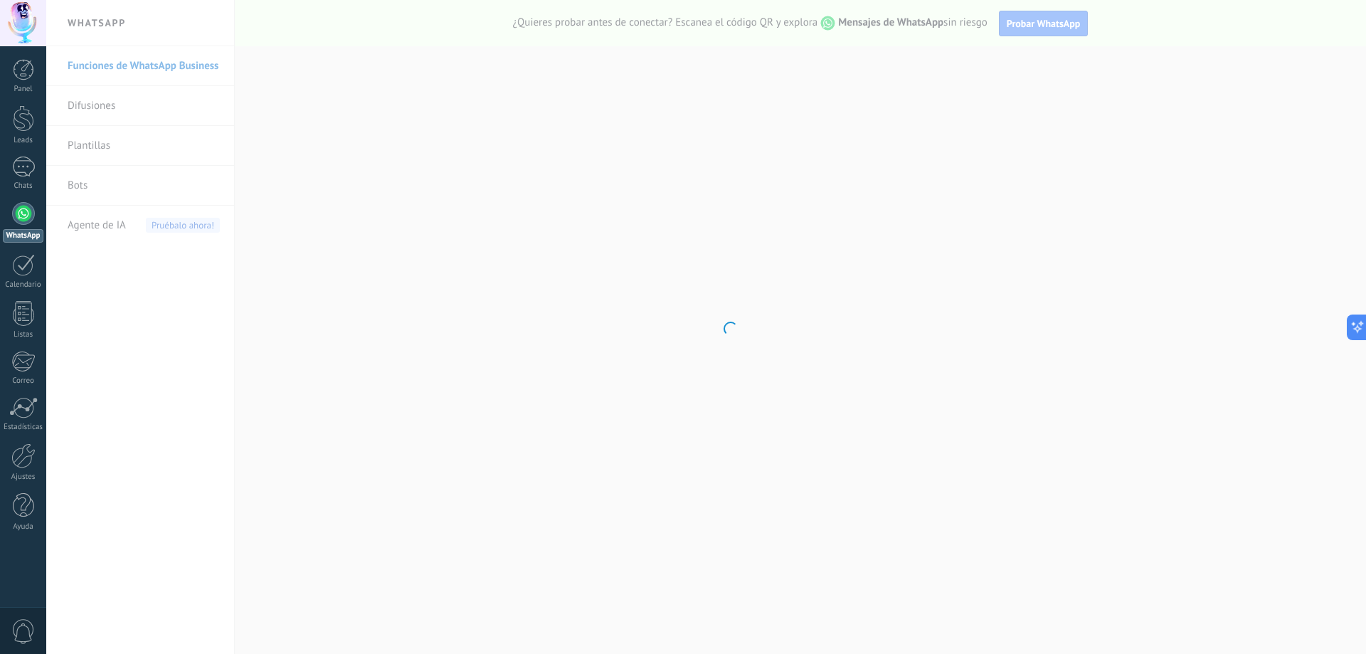
click at [75, 185] on body ".abccls-1,.abccls-2{fill-rule:evenodd}.abccls-2{fill:#fff} .abfcls-1{fill:none}…" at bounding box center [683, 327] width 1366 height 654
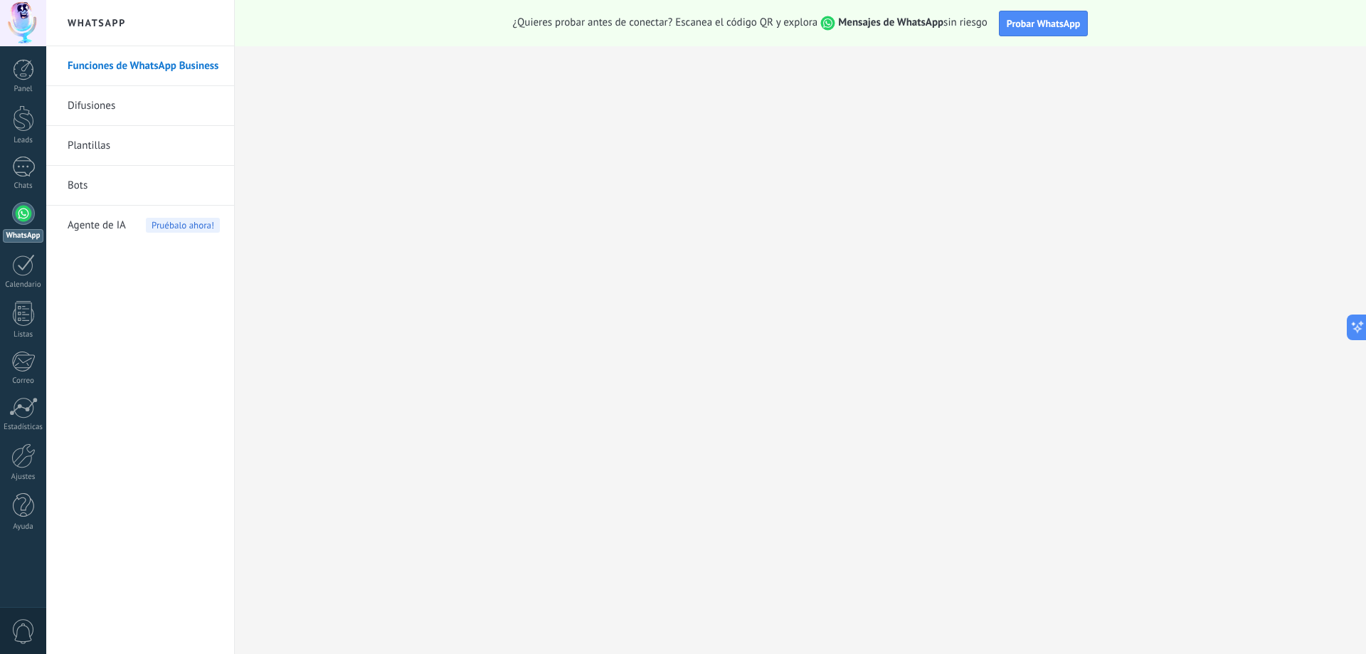
click at [70, 186] on link "Bots" at bounding box center [144, 186] width 152 height 40
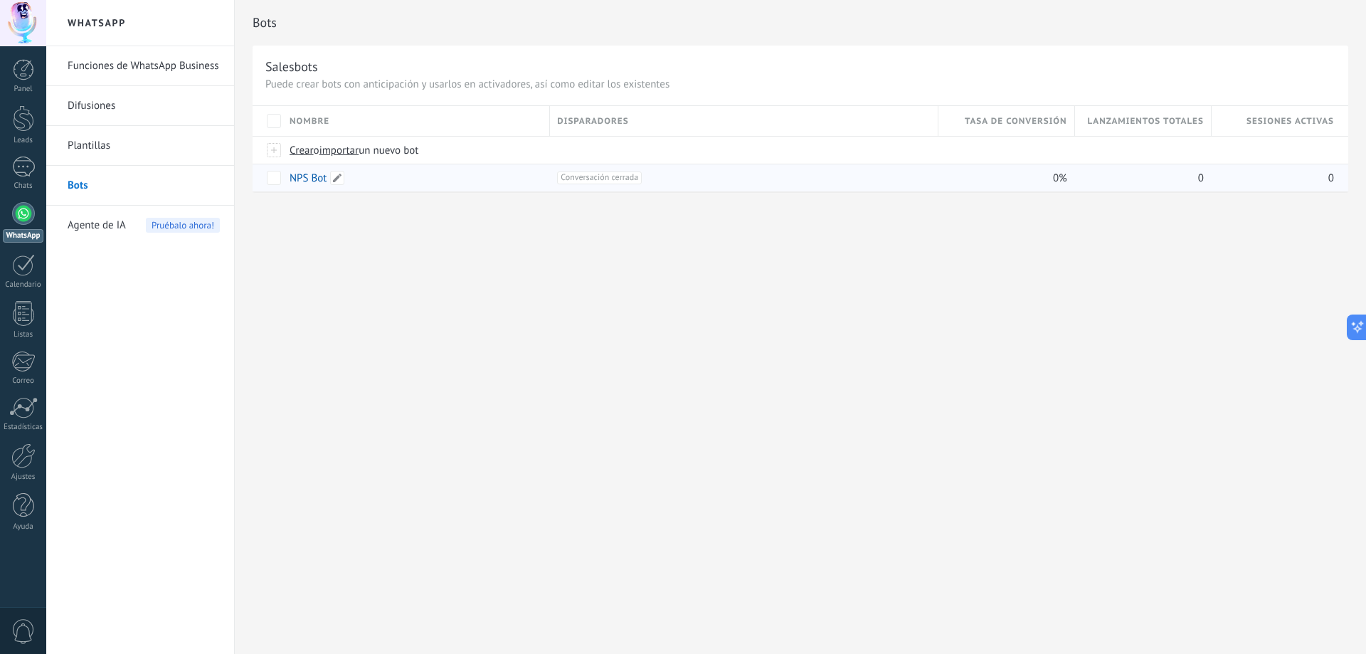
click at [301, 176] on link "NPS Bot" at bounding box center [307, 178] width 37 height 14
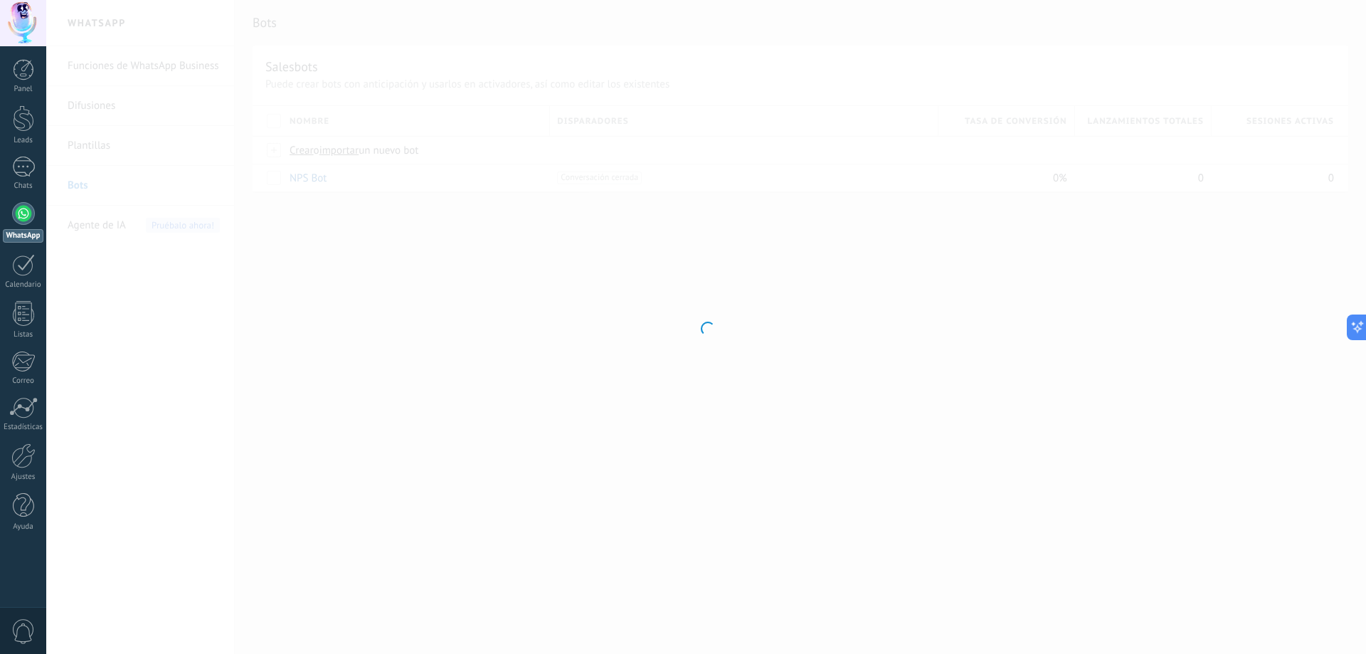
type input "*******"
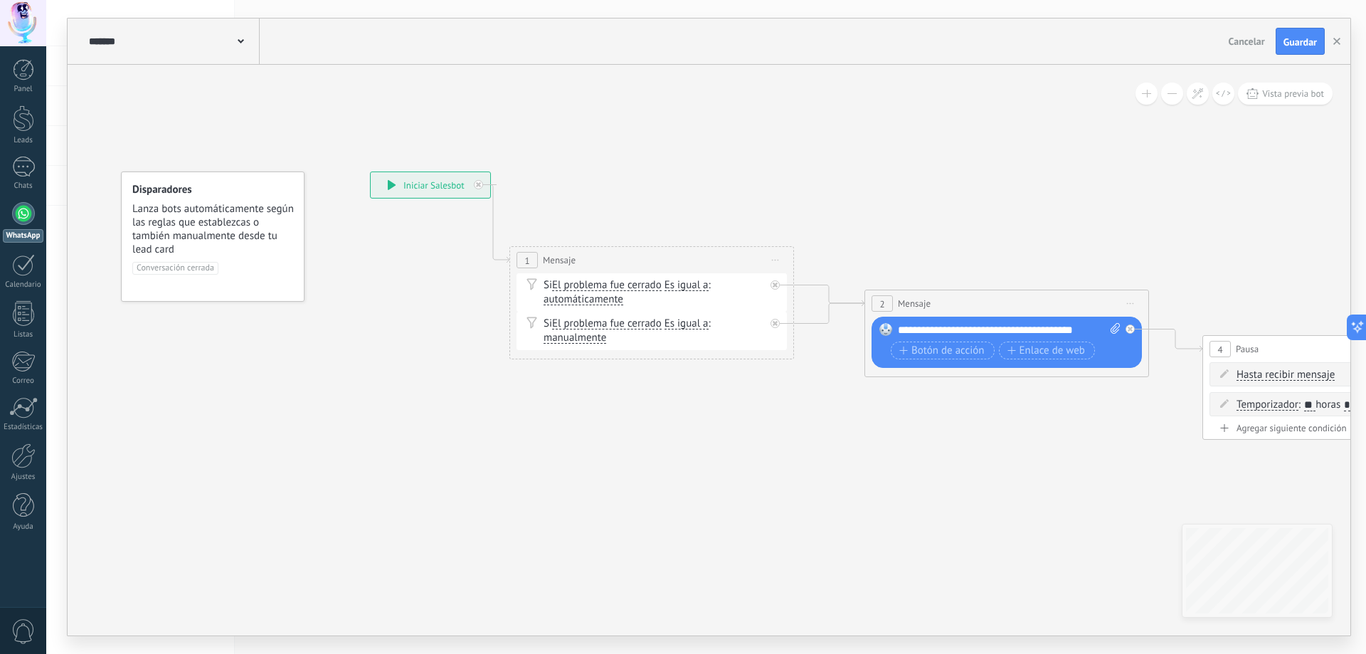
click at [429, 187] on div "**********" at bounding box center [430, 185] width 119 height 26
click at [431, 181] on div "**********" at bounding box center [430, 185] width 119 height 26
click at [18, 268] on div at bounding box center [23, 265] width 23 height 22
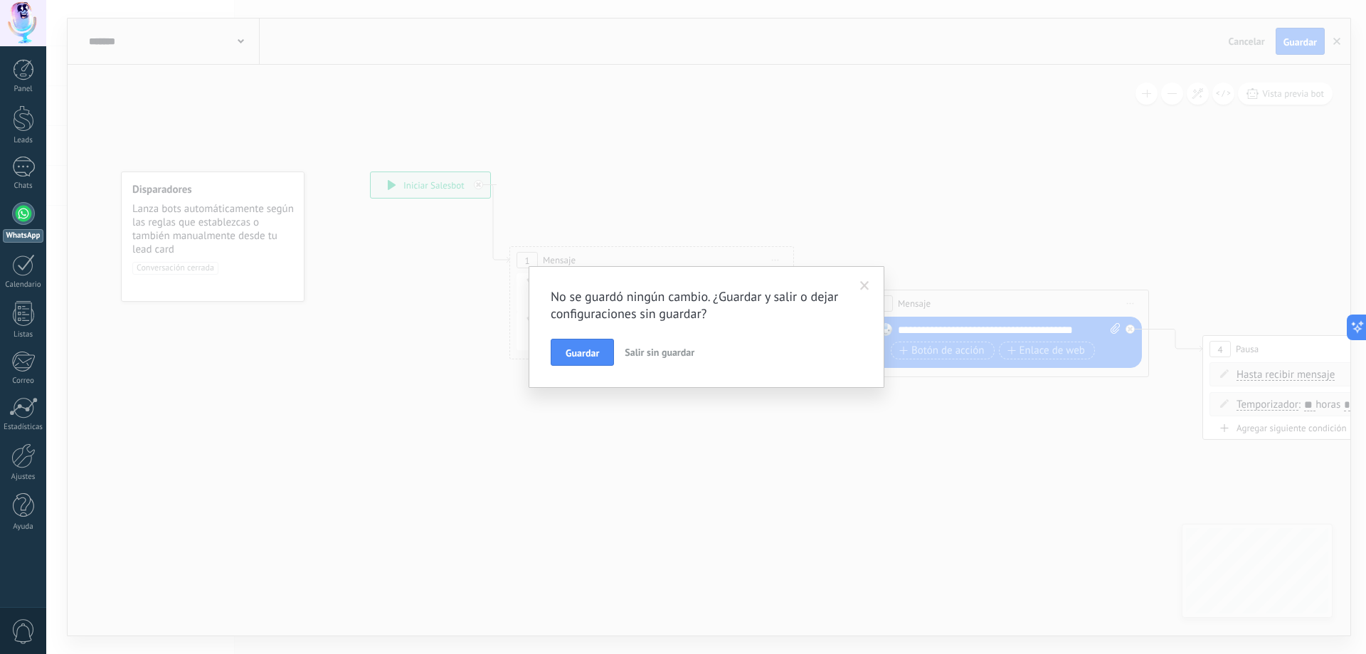
click at [865, 286] on span at bounding box center [864, 286] width 9 height 10
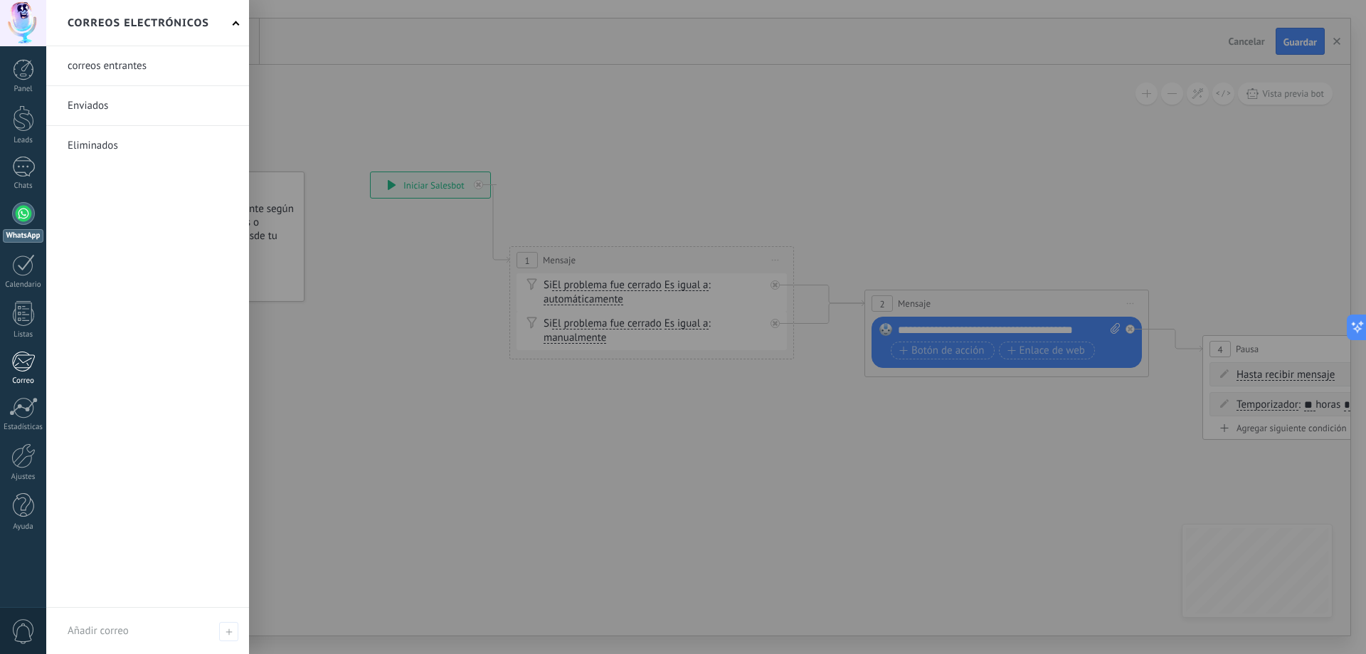
click at [22, 367] on div at bounding box center [22, 361] width 23 height 21
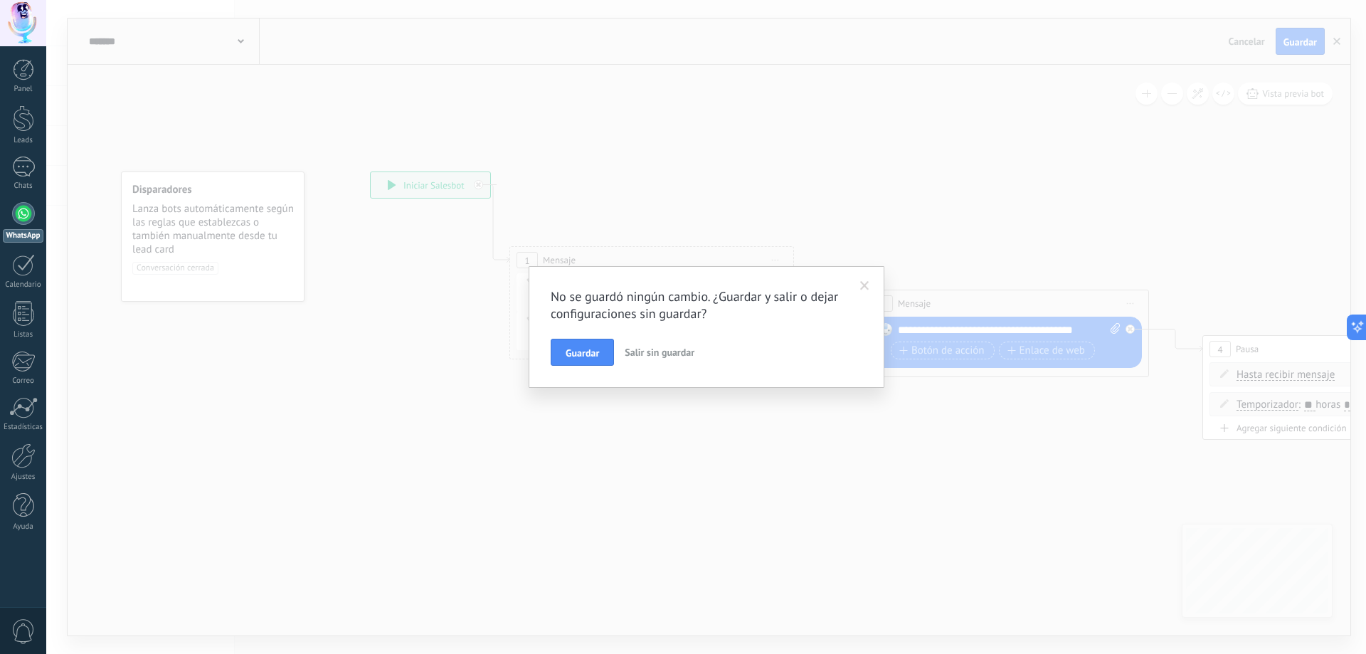
click at [865, 286] on span at bounding box center [864, 286] width 9 height 10
